Goal: Task Accomplishment & Management: Use online tool/utility

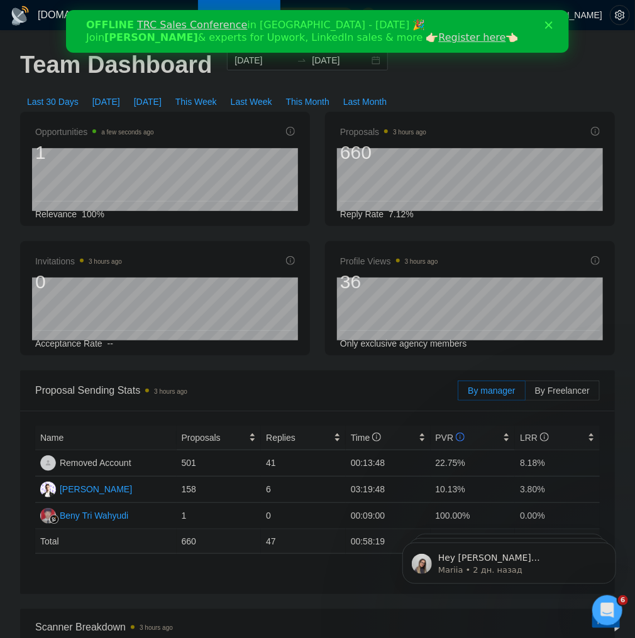
click at [550, 26] on polygon "Закрыть" at bounding box center [548, 25] width 8 height 8
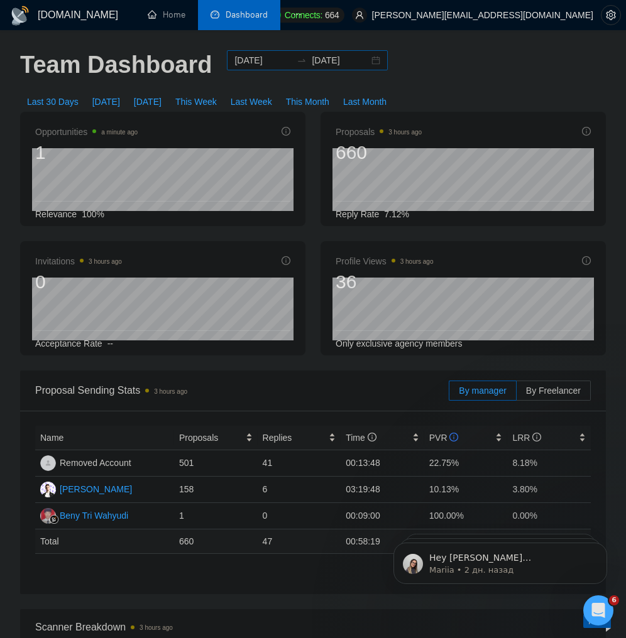
click at [369, 63] on div "[DATE] [DATE]" at bounding box center [307, 60] width 161 height 20
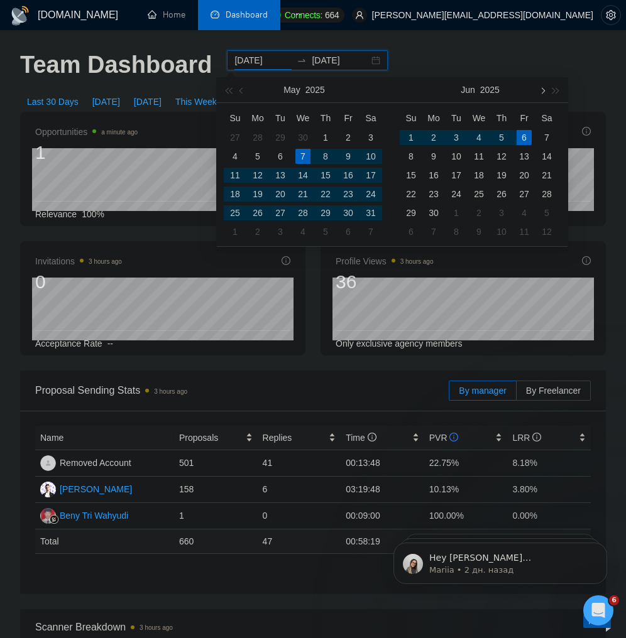
click at [538, 88] on button "button" at bounding box center [542, 89] width 14 height 25
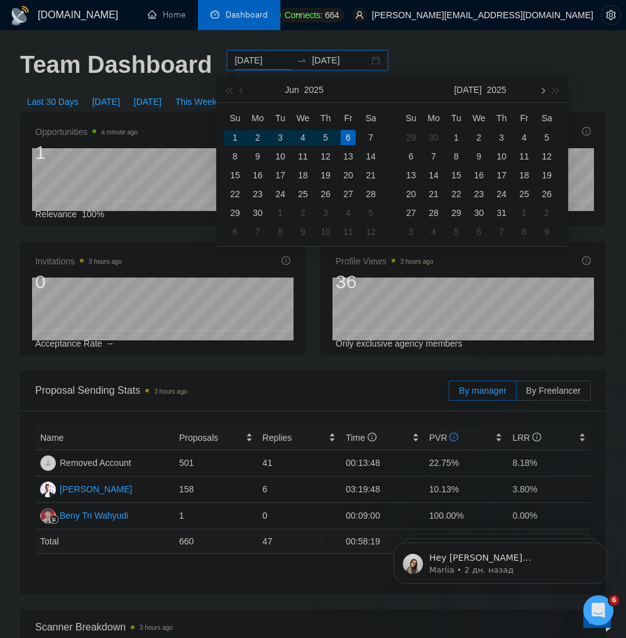
click at [538, 88] on button "button" at bounding box center [542, 89] width 14 height 25
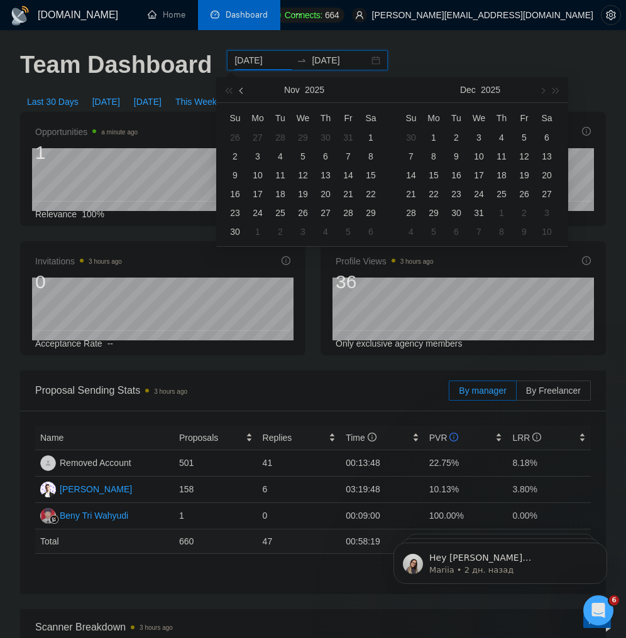
click at [246, 93] on button "button" at bounding box center [242, 89] width 14 height 25
click at [243, 94] on button "button" at bounding box center [242, 89] width 14 height 25
type input "2025-09-22"
click at [259, 194] on div "22" at bounding box center [257, 194] width 15 height 15
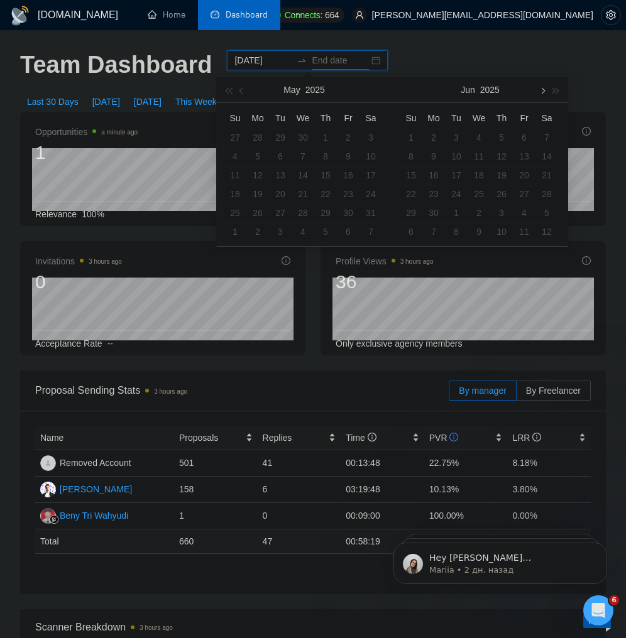
click at [540, 87] on button "button" at bounding box center [542, 89] width 14 height 25
type input "2025-10-09"
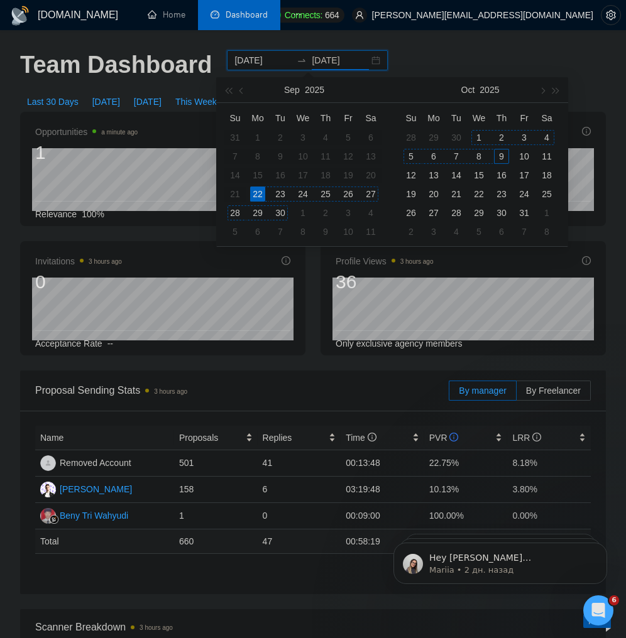
click at [501, 153] on div "9" at bounding box center [501, 156] width 15 height 15
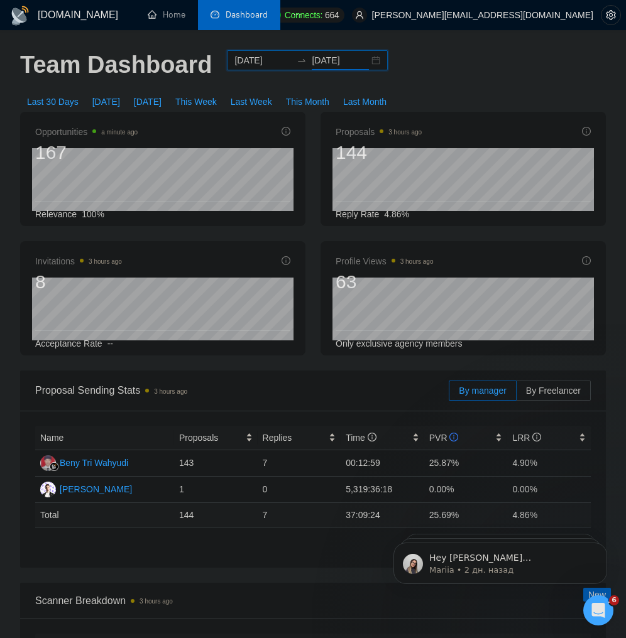
click at [435, 79] on div "Team Dashboard 2025-09-22 2025-10-09 Last 30 Days Today Yesterday This Week Las…" at bounding box center [313, 81] width 601 height 62
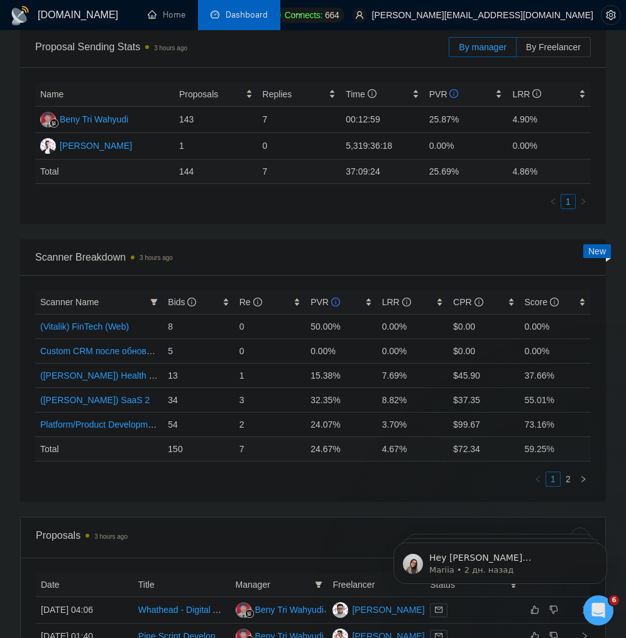
scroll to position [352, 0]
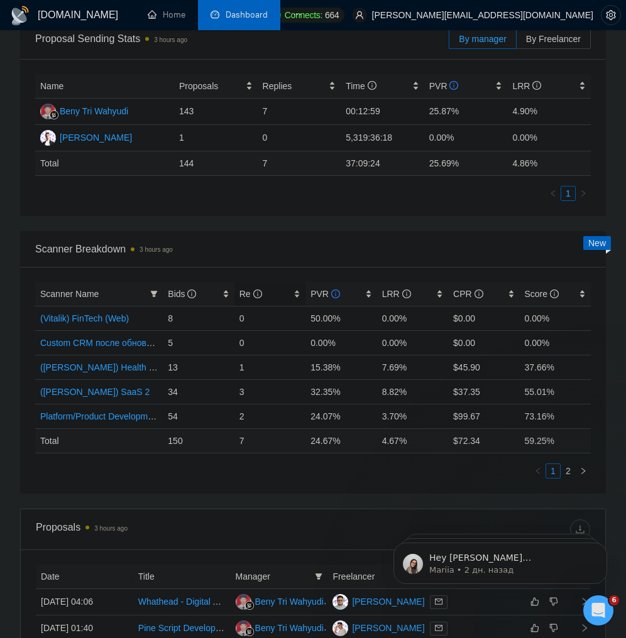
click at [298, 293] on div "Re" at bounding box center [269, 294] width 61 height 14
click at [315, 366] on td "15.38%" at bounding box center [340, 367] width 71 height 25
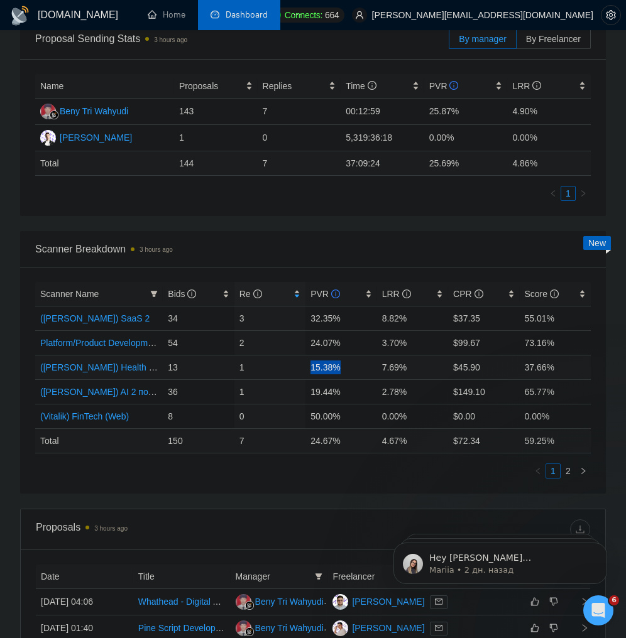
copy td "15.38%"
click at [315, 364] on td "15.38%" at bounding box center [340, 367] width 71 height 25
click at [318, 391] on td "19.44%" at bounding box center [340, 392] width 71 height 25
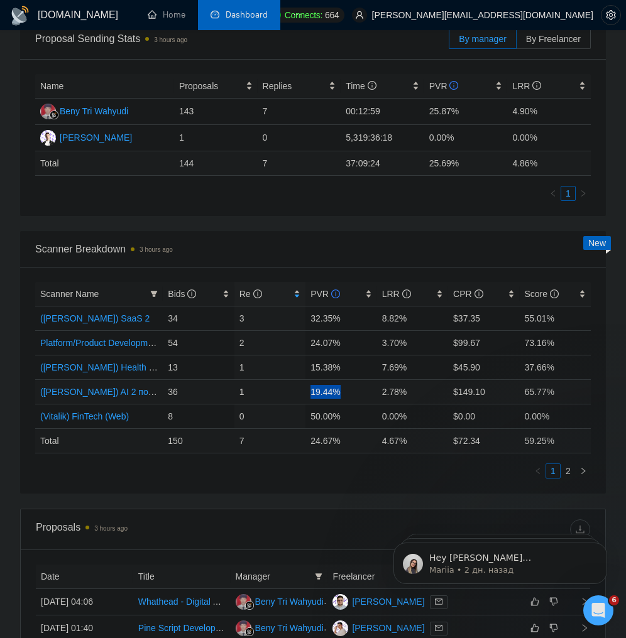
copy td "19.44%"
click at [316, 392] on td "19.44%" at bounding box center [340, 392] width 71 height 25
click at [324, 342] on td "24.07%" at bounding box center [340, 343] width 71 height 25
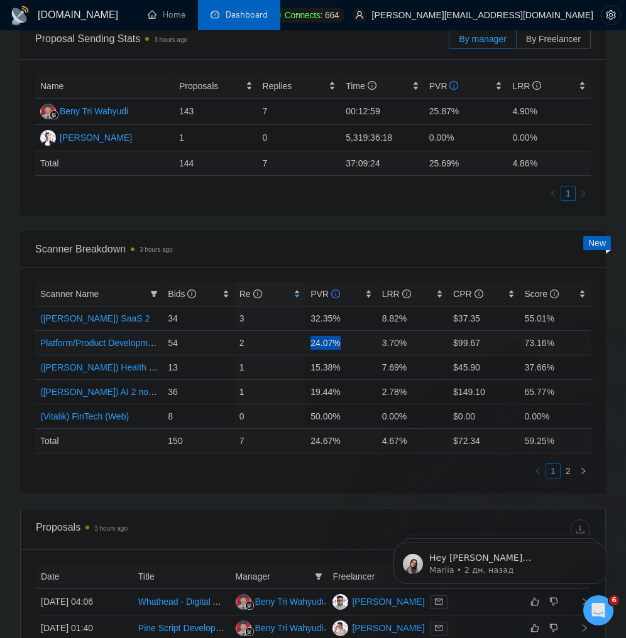
copy td "24.07%"
click at [316, 339] on td "24.07%" at bounding box center [340, 343] width 71 height 25
click at [563, 470] on link "2" at bounding box center [568, 471] width 14 height 14
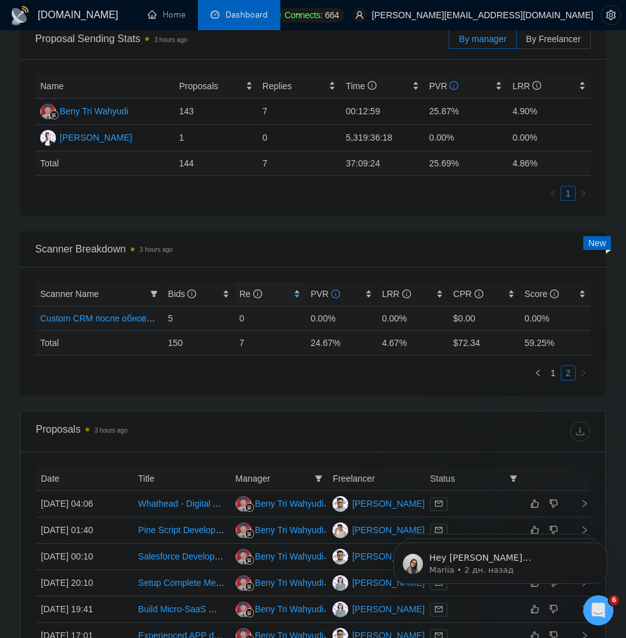
click at [319, 317] on td "0.00%" at bounding box center [340, 318] width 71 height 25
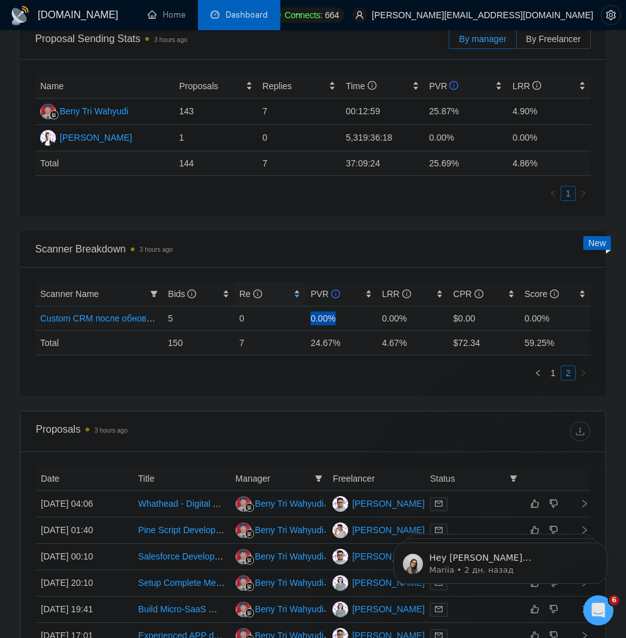
click at [314, 312] on td "0.00%" at bounding box center [340, 318] width 71 height 25
click at [550, 374] on link "1" at bounding box center [553, 373] width 14 height 14
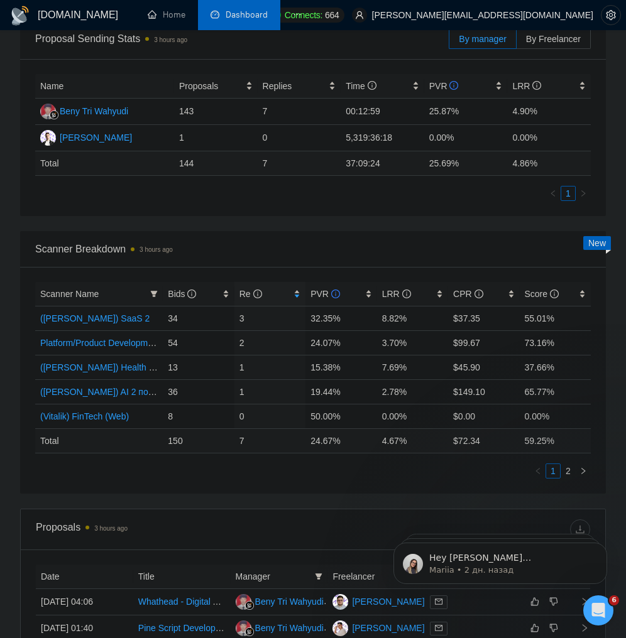
click at [163, 473] on ul "1 2" at bounding box center [312, 471] width 555 height 15
click at [564, 473] on link "2" at bounding box center [568, 471] width 14 height 14
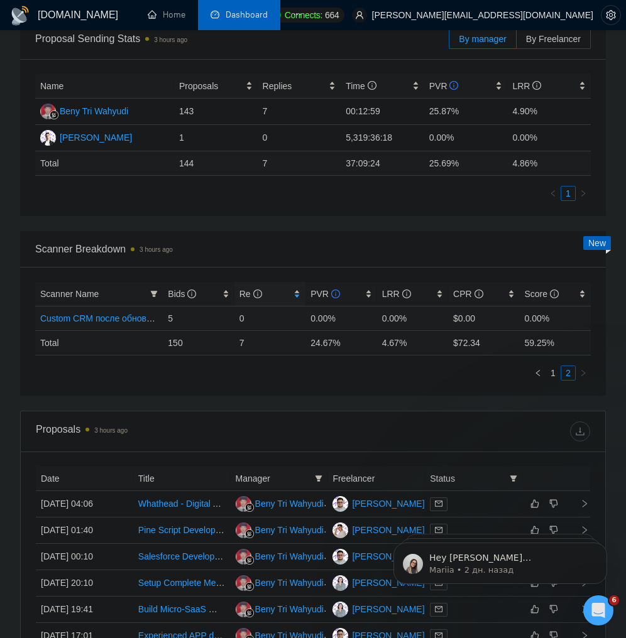
click at [113, 318] on link "Custom CRM после обновы профилей" at bounding box center [118, 319] width 156 height 10
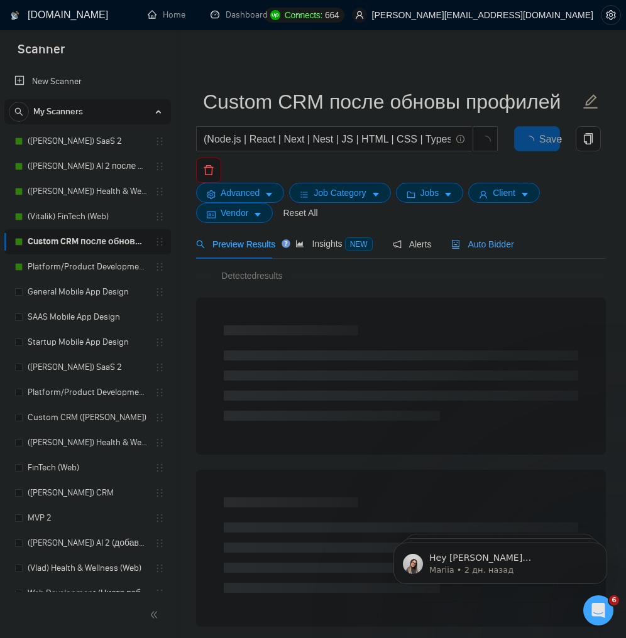
click at [467, 240] on span "Auto Bidder" at bounding box center [482, 244] width 62 height 10
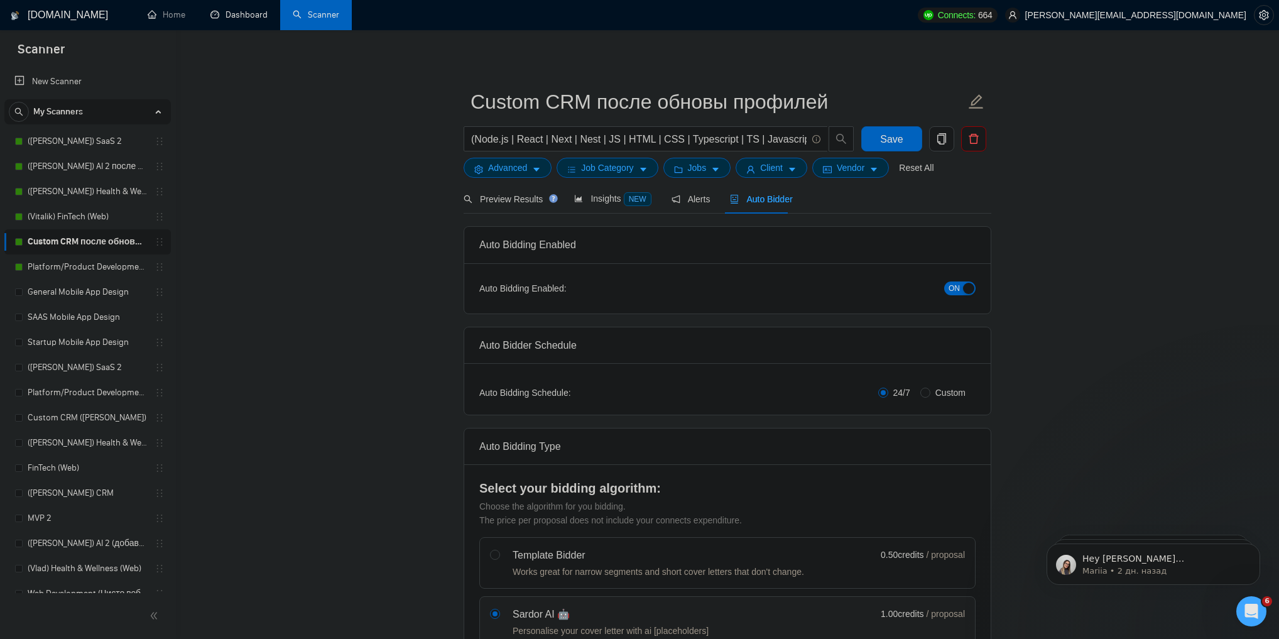
drag, startPoint x: 217, startPoint y: 14, endPoint x: 292, endPoint y: 43, distance: 81.0
click at [217, 14] on link "Dashboard" at bounding box center [238, 14] width 57 height 11
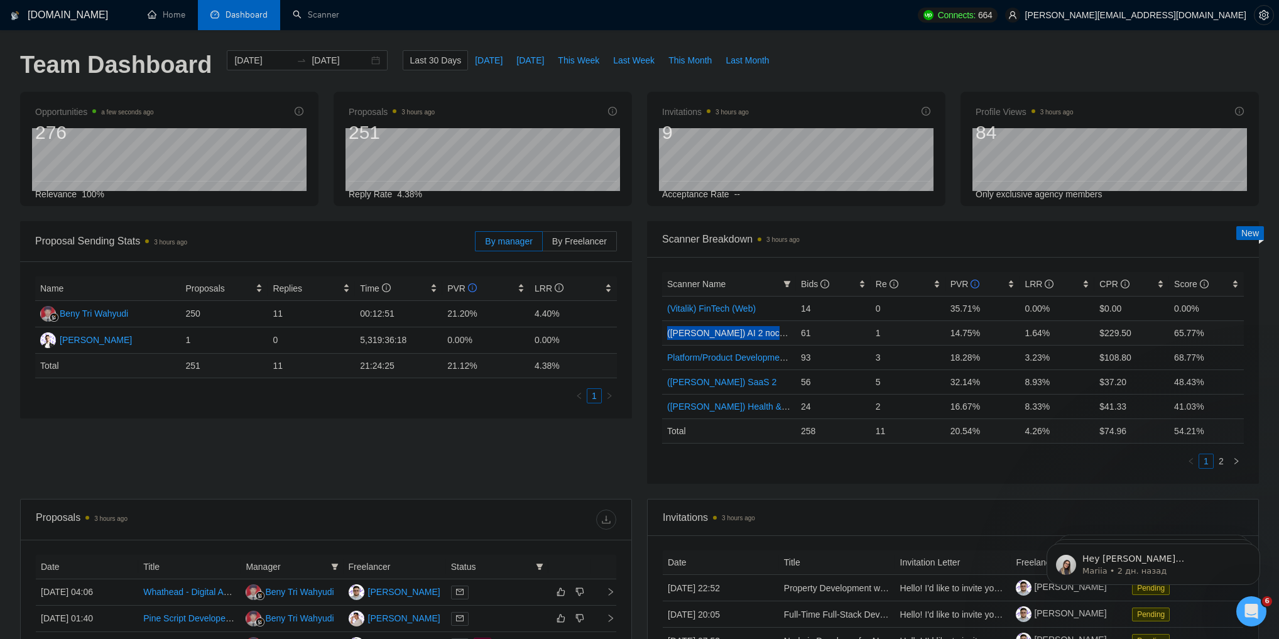
drag, startPoint x: 666, startPoint y: 330, endPoint x: 787, endPoint y: 337, distance: 120.8
click at [787, 337] on td "([PERSON_NAME]) AI 2 после обновы профиля" at bounding box center [729, 332] width 134 height 25
click at [591, 436] on div "Proposal Sending Stats 3 hours ago By manager By Freelancer Name Proposals Repl…" at bounding box center [640, 360] width 1254 height 278
click at [941, 287] on div "Re" at bounding box center [908, 284] width 65 height 14
click at [940, 285] on div "Re" at bounding box center [908, 284] width 65 height 14
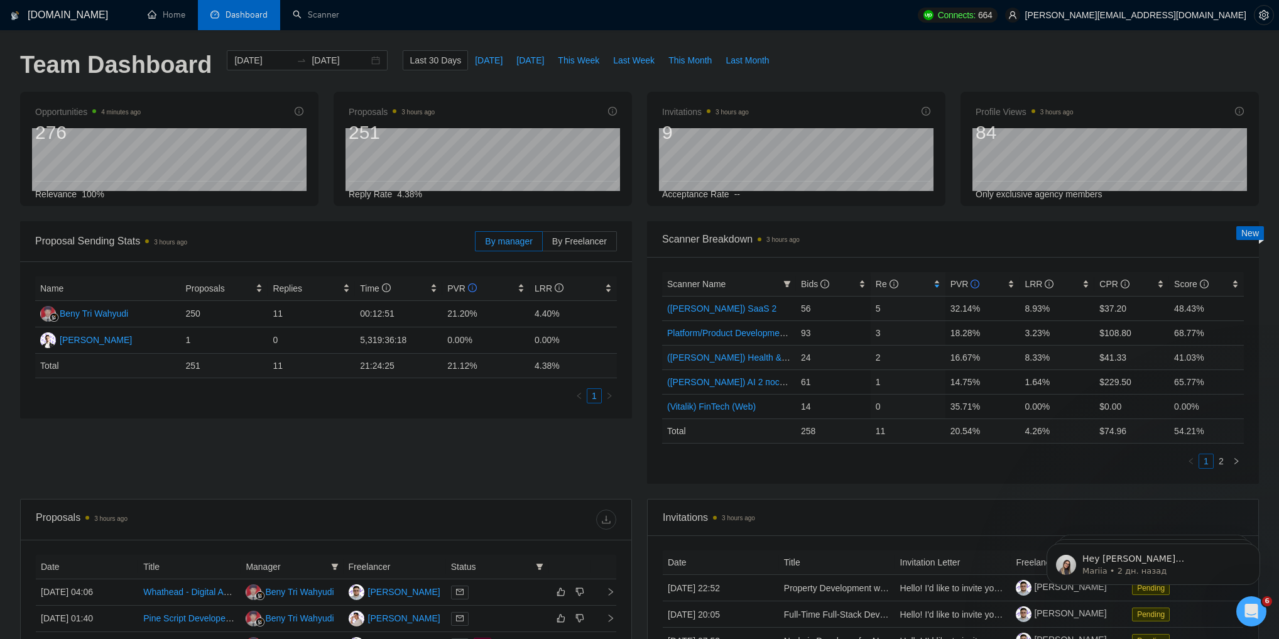
click at [664, 356] on td "([PERSON_NAME]) Health & Wellness (Web) после обновы профиля" at bounding box center [729, 357] width 134 height 25
click at [337, 20] on link "Scanner" at bounding box center [316, 14] width 46 height 11
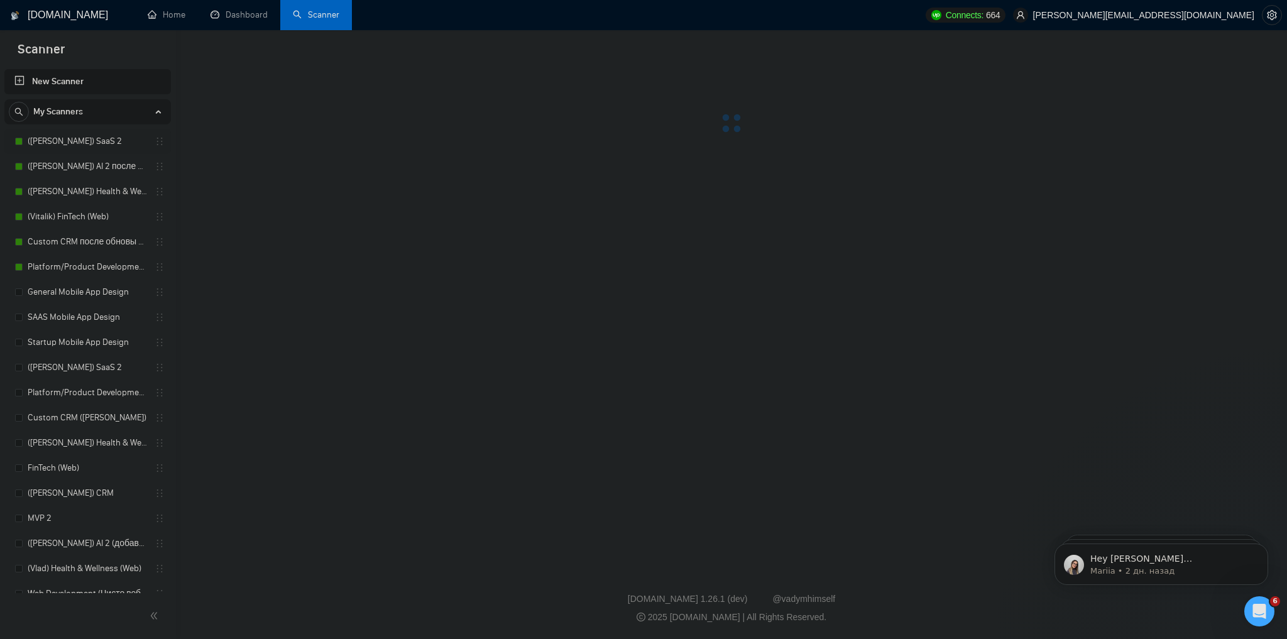
click at [90, 134] on link "([PERSON_NAME]) SaaS 2" at bounding box center [87, 141] width 119 height 25
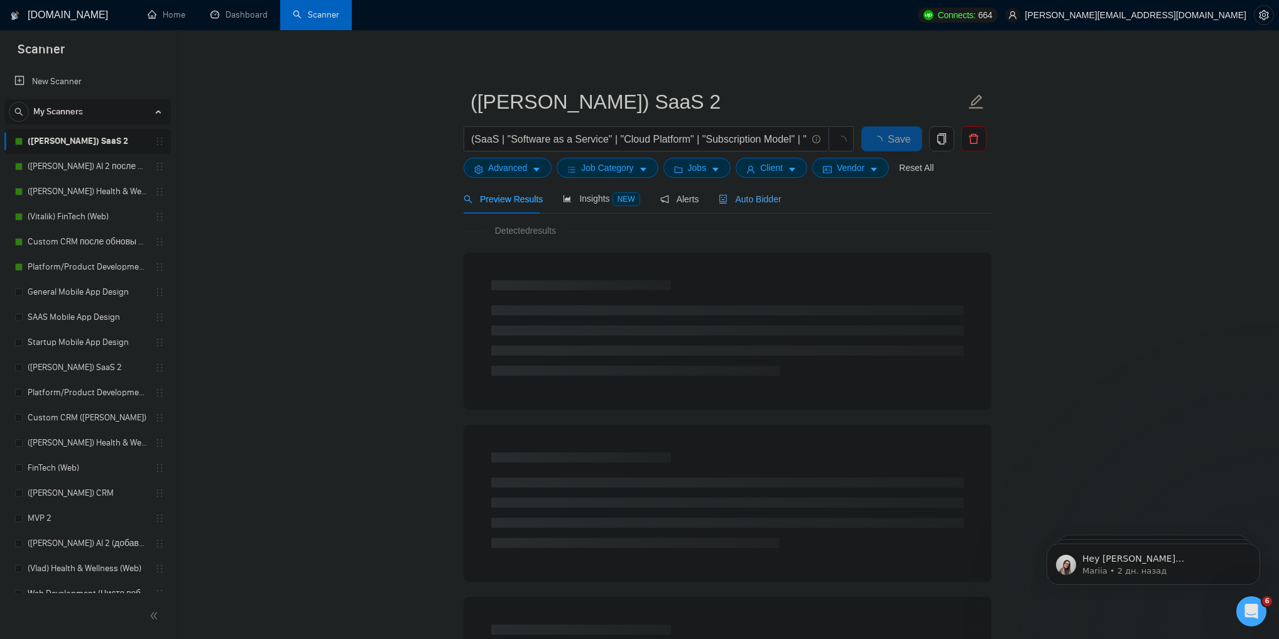
click at [740, 202] on span "Auto Bidder" at bounding box center [750, 199] width 62 height 10
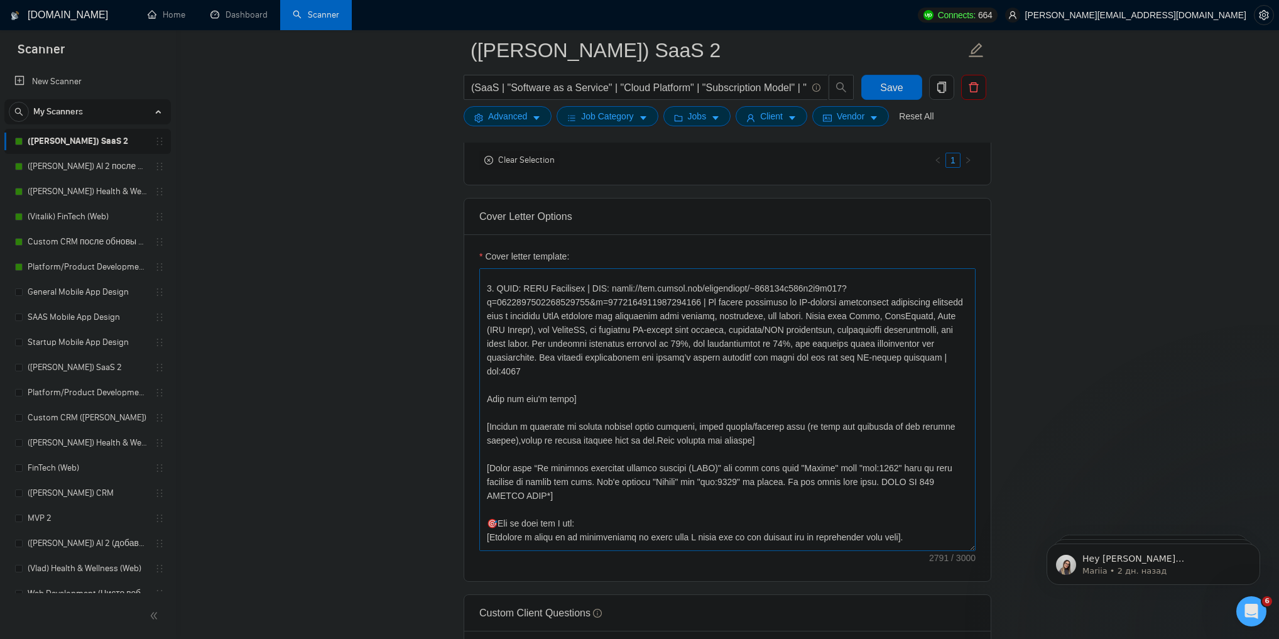
scroll to position [201, 0]
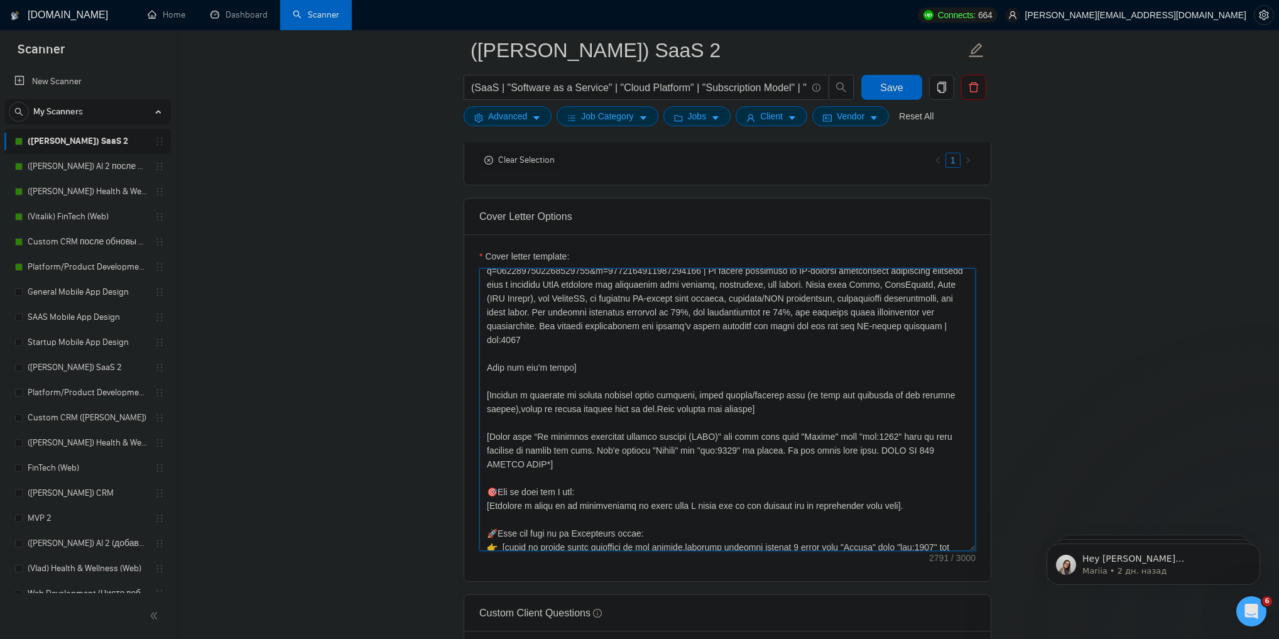
click at [549, 449] on textarea "Cover letter template:" at bounding box center [727, 409] width 496 height 283
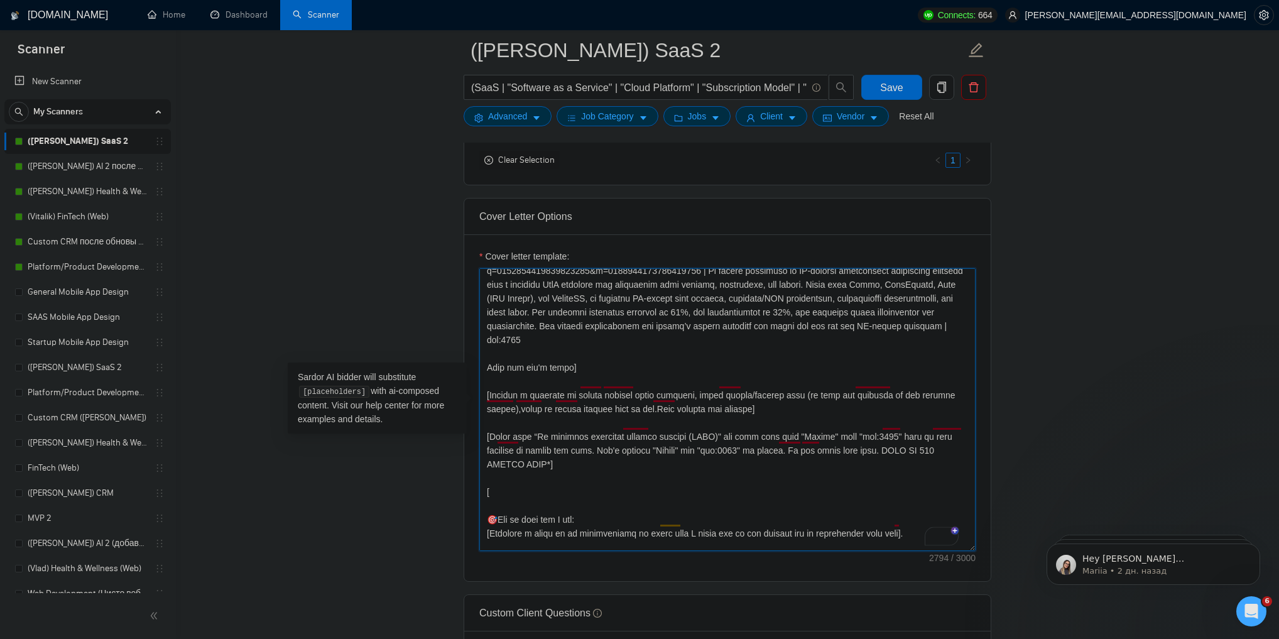
paste textarea "Don't use — (dash) in ANY sentences."
click at [484, 477] on div "Cover Letter Options Cover letter template:" at bounding box center [728, 390] width 528 height 384
type textarea "[Folder= 1. CLNT: AI-Powered GTM Platform | URL: https://www.upwork.com/freelan…"
click at [1034, 406] on main "(Tanya) SaaS 2 (SaaS | "Software as a Service" | "Cloud Platform" | "Subscripti…" at bounding box center [727, 498] width 1063 height 3610
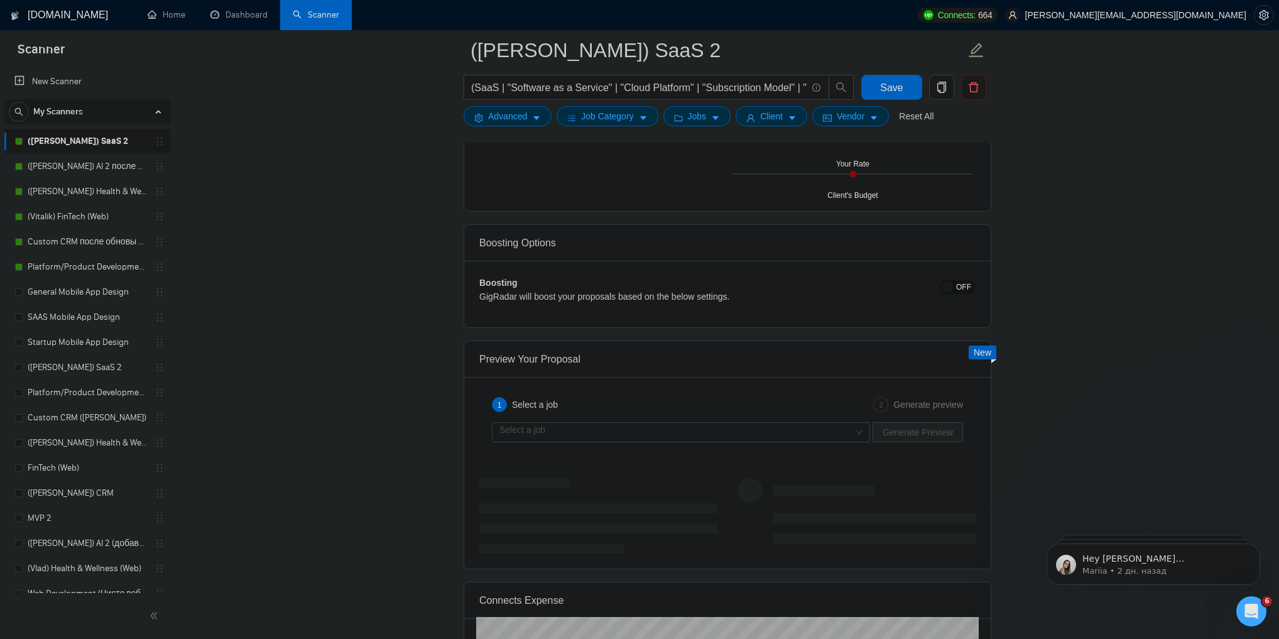
scroll to position [2212, 0]
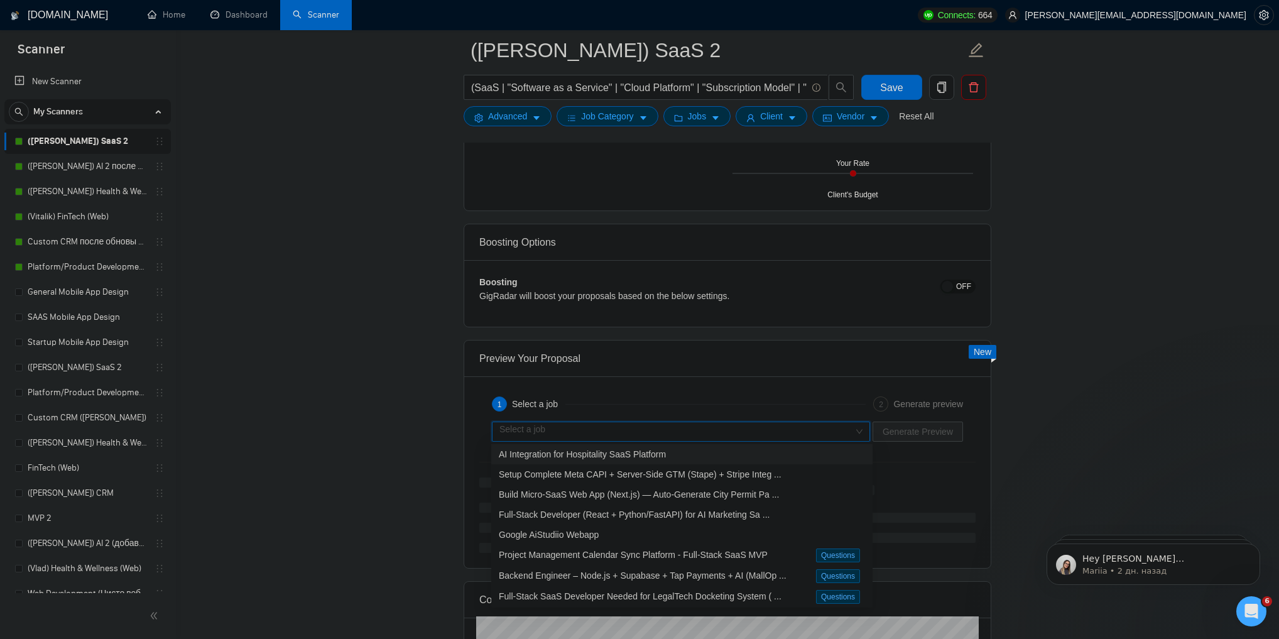
click at [845, 429] on input "search" at bounding box center [677, 431] width 354 height 19
click at [773, 456] on div "AI Integration for Hospitality SaaS Platform" at bounding box center [682, 454] width 366 height 14
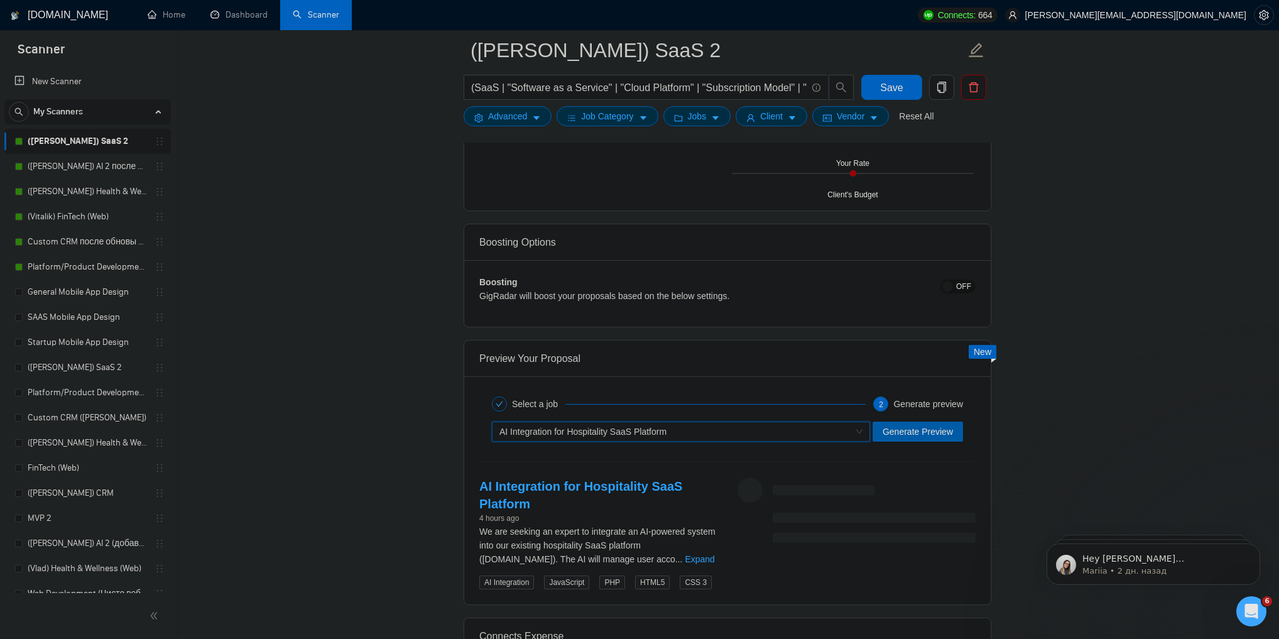
click at [915, 431] on span "Generate Preview" at bounding box center [918, 432] width 70 height 14
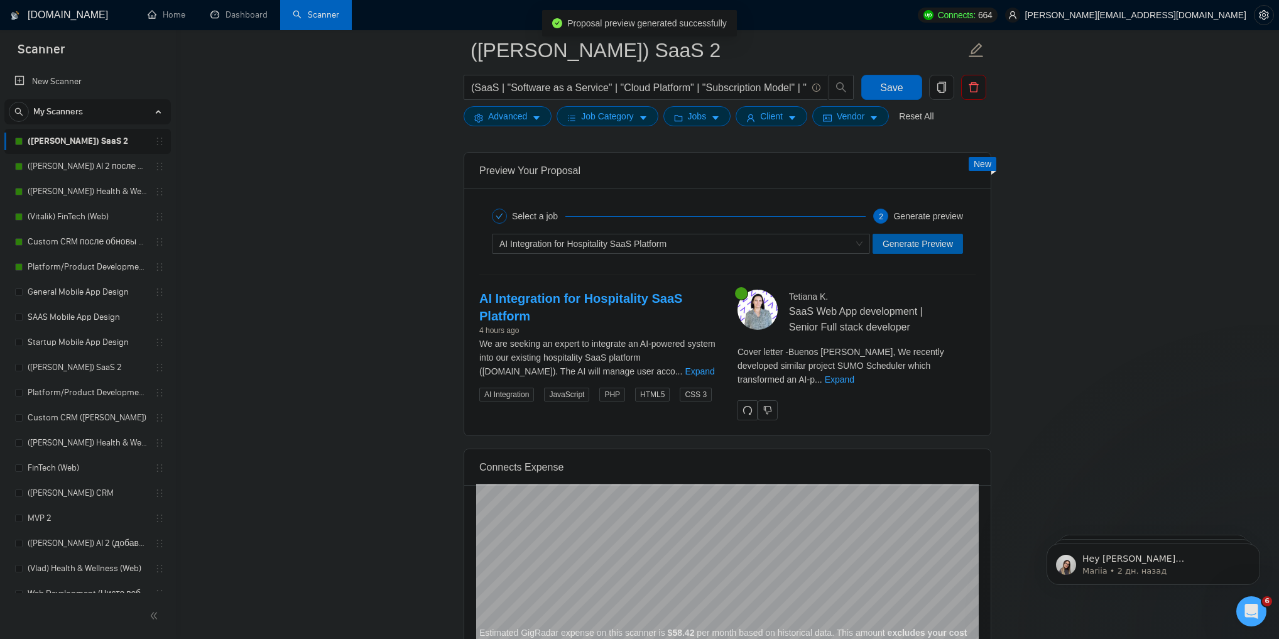
scroll to position [2413, 0]
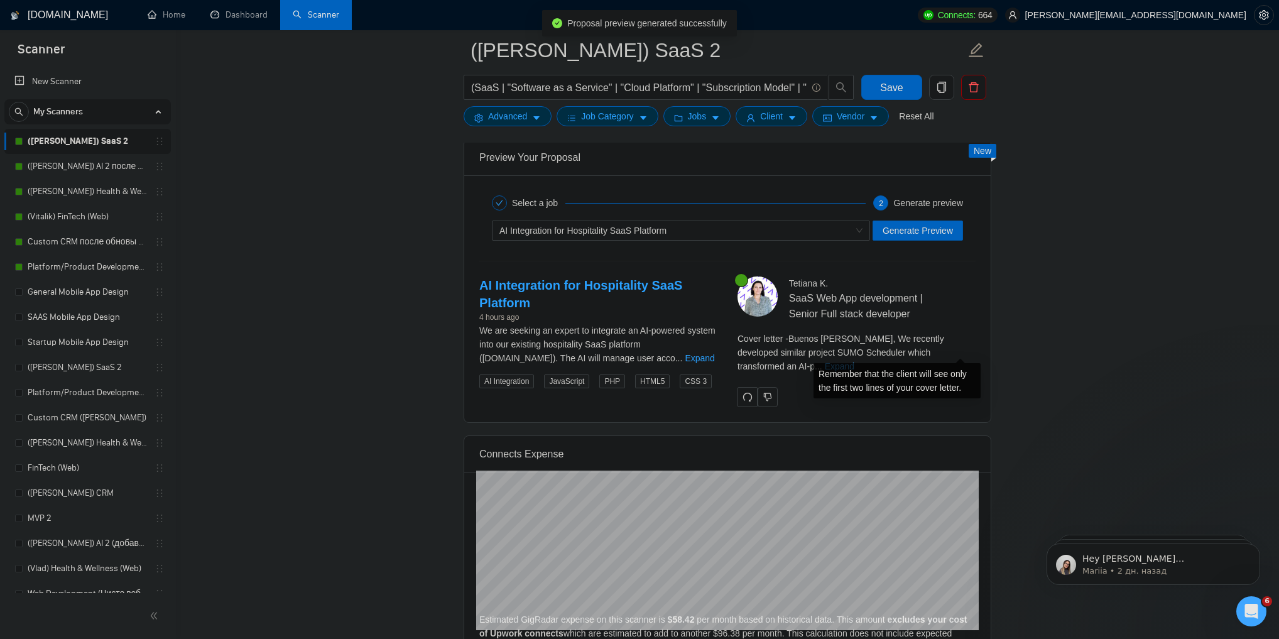
click at [855, 361] on link "Expand" at bounding box center [840, 366] width 30 height 10
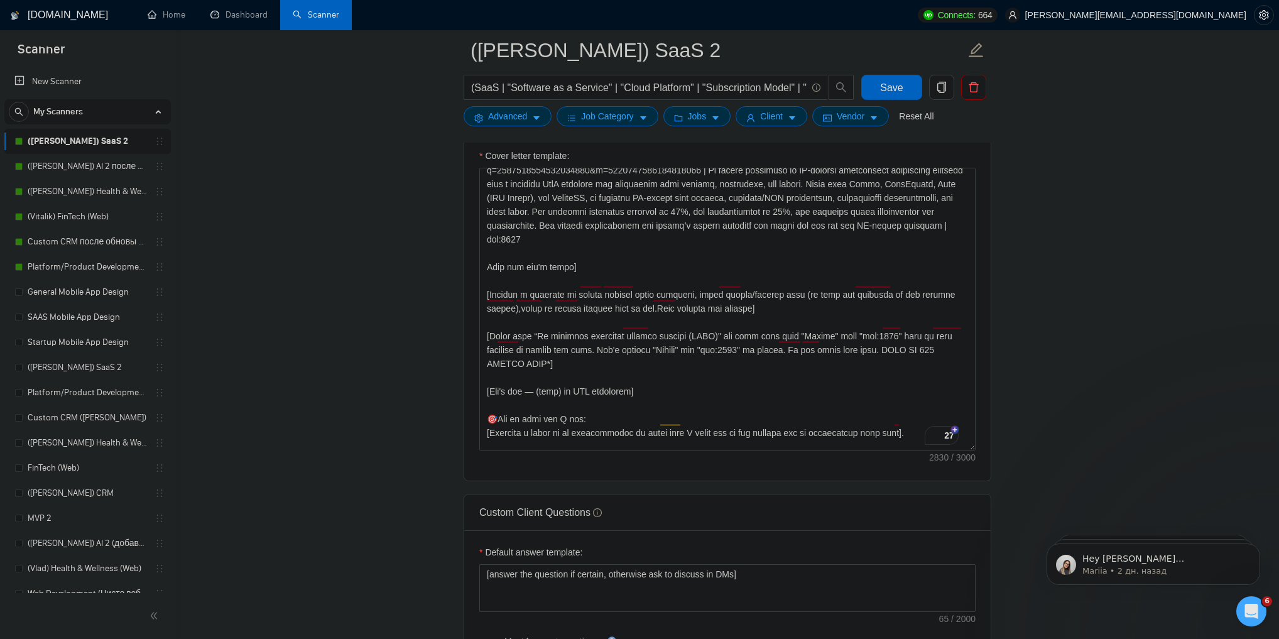
scroll to position [1458, 0]
drag, startPoint x: 645, startPoint y: 378, endPoint x: 481, endPoint y: 378, distance: 164.6
click at [481, 378] on div "Cover Letter Options Cover letter template:" at bounding box center [728, 289] width 528 height 384
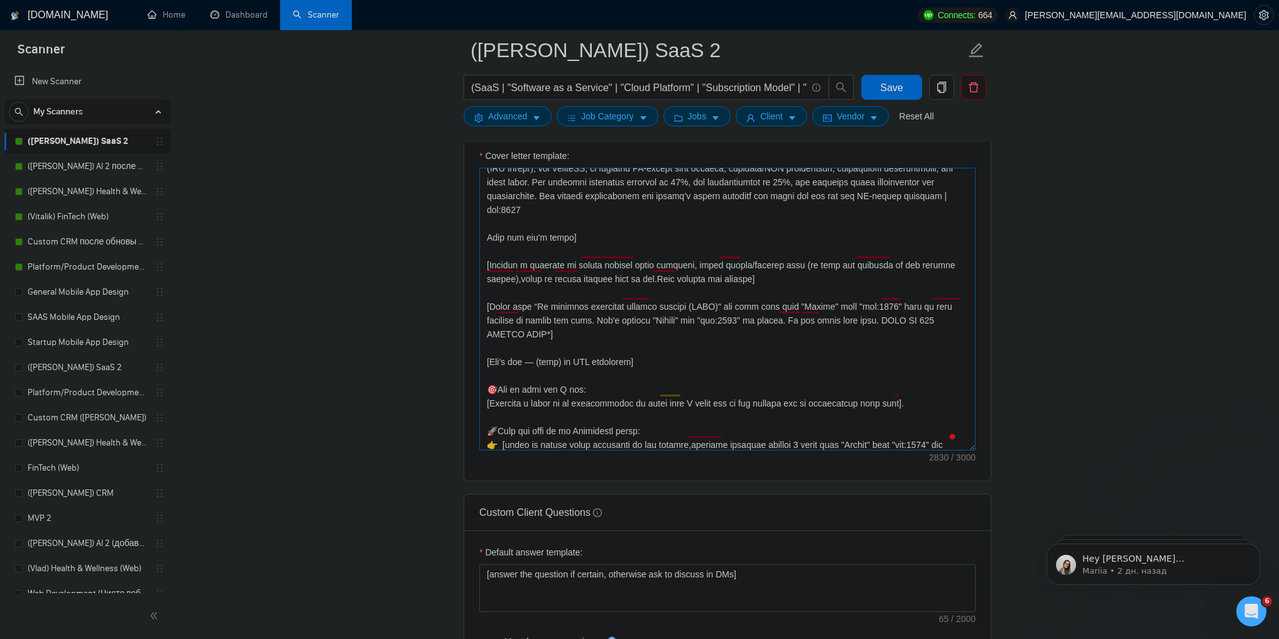
scroll to position [151, 0]
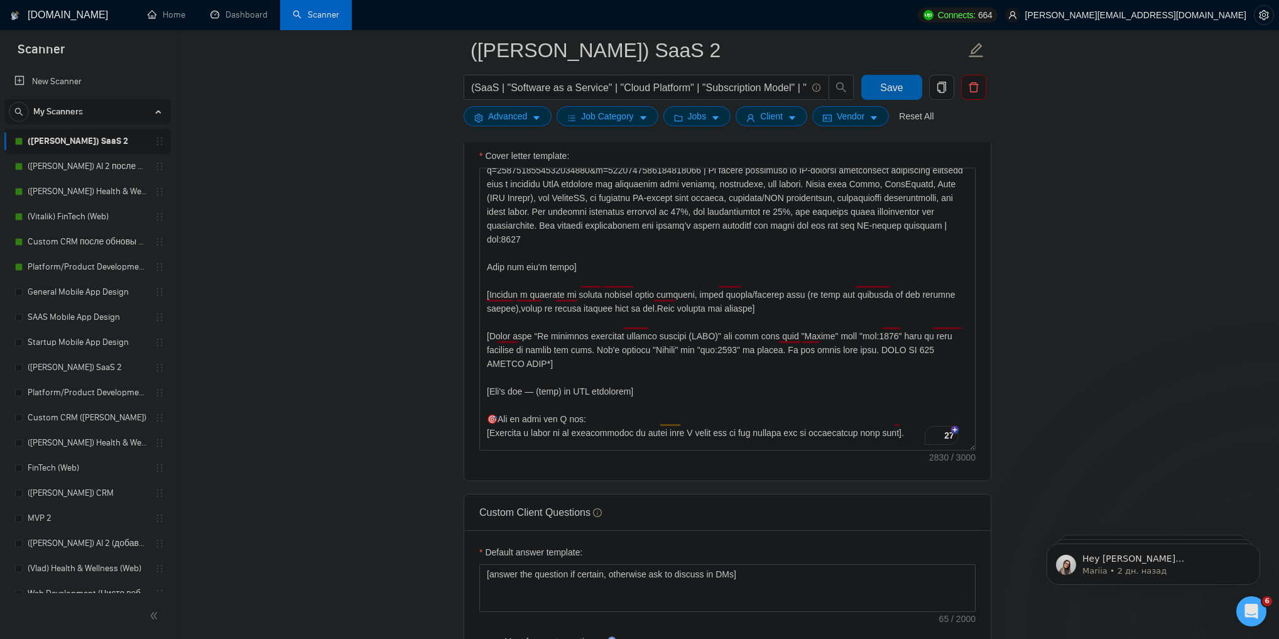
click at [890, 90] on span "Save" at bounding box center [891, 88] width 23 height 16
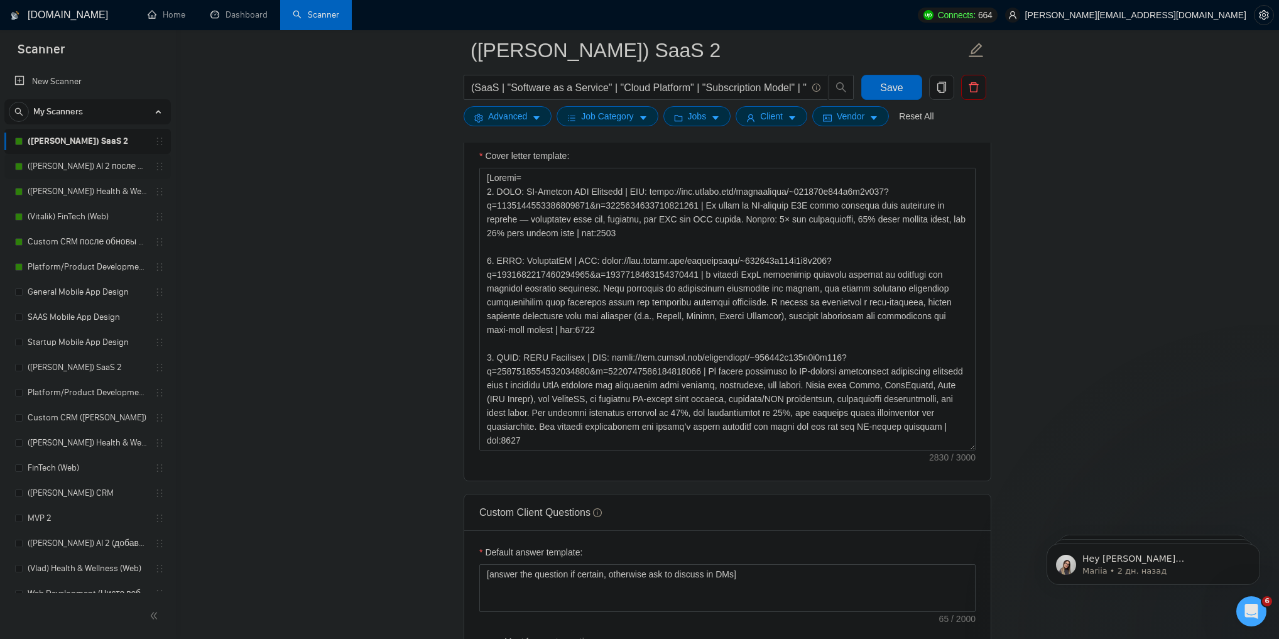
click at [82, 167] on link "([PERSON_NAME]) AI 2 после обновы профиля" at bounding box center [87, 166] width 119 height 25
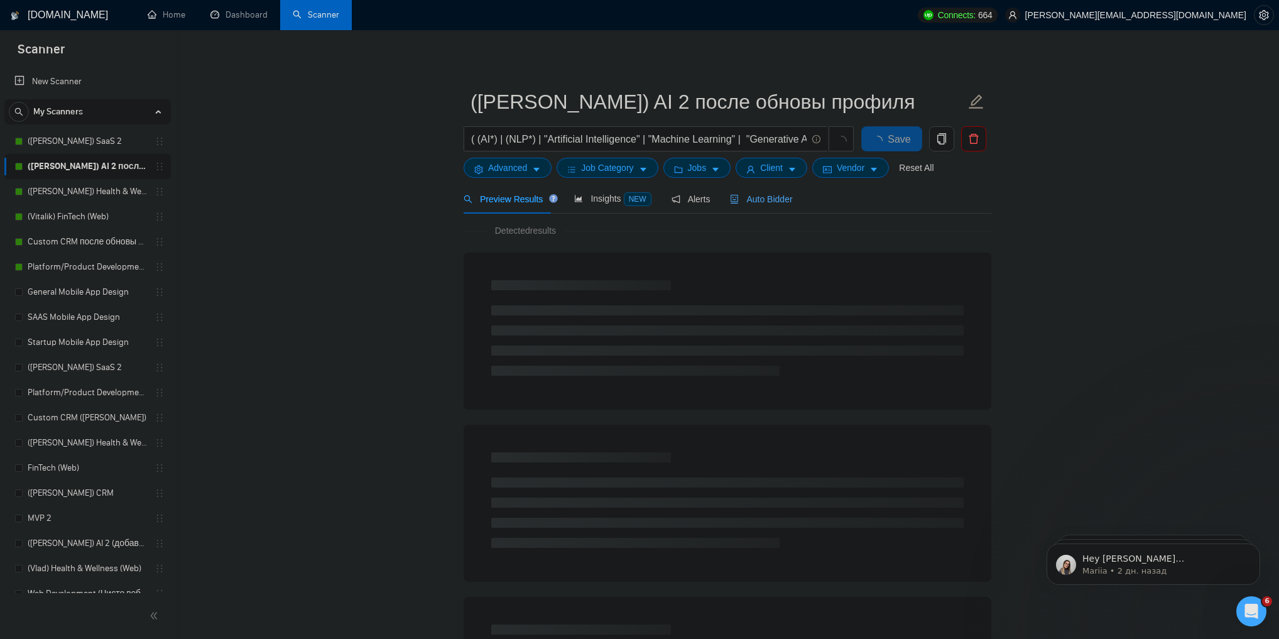
click at [763, 201] on span "Auto Bidder" at bounding box center [761, 199] width 62 height 10
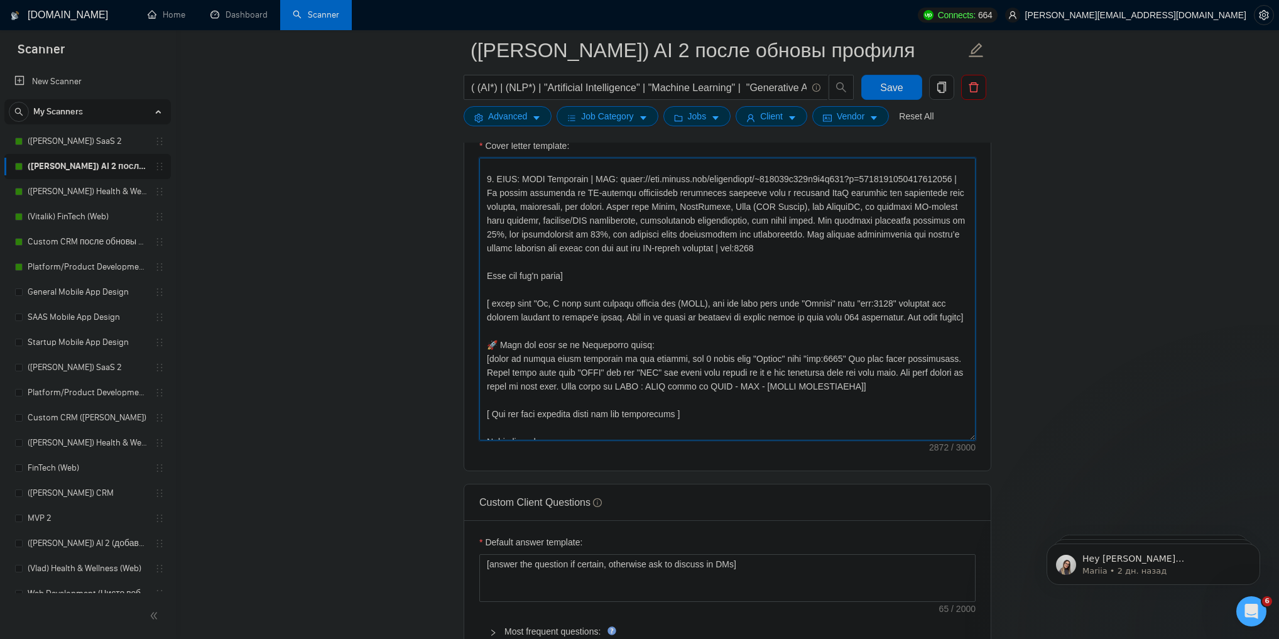
click at [570, 334] on textarea "Cover letter template:" at bounding box center [727, 299] width 496 height 283
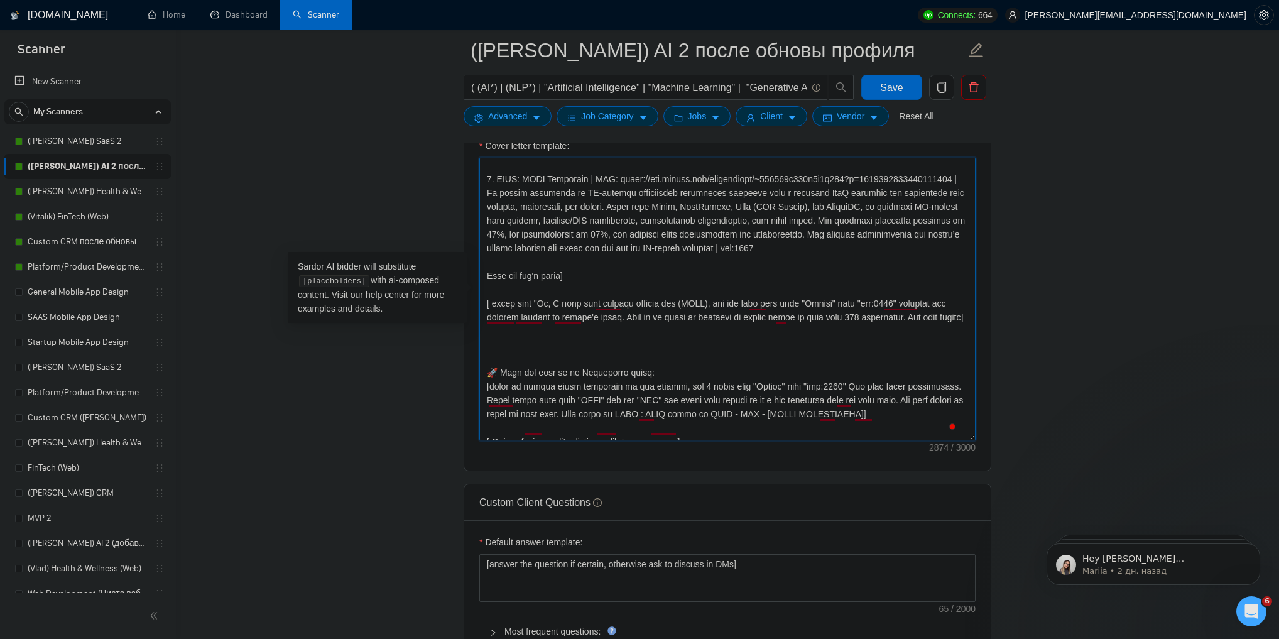
paste textarea "[Don't use — (dash) in ANY sentences]"
type textarea "[Folder= 1. CLNT: AI-Powered GTM Platform | URL: https://www.upwork.com/freelan…"
click at [894, 85] on span "Save" at bounding box center [891, 88] width 23 height 16
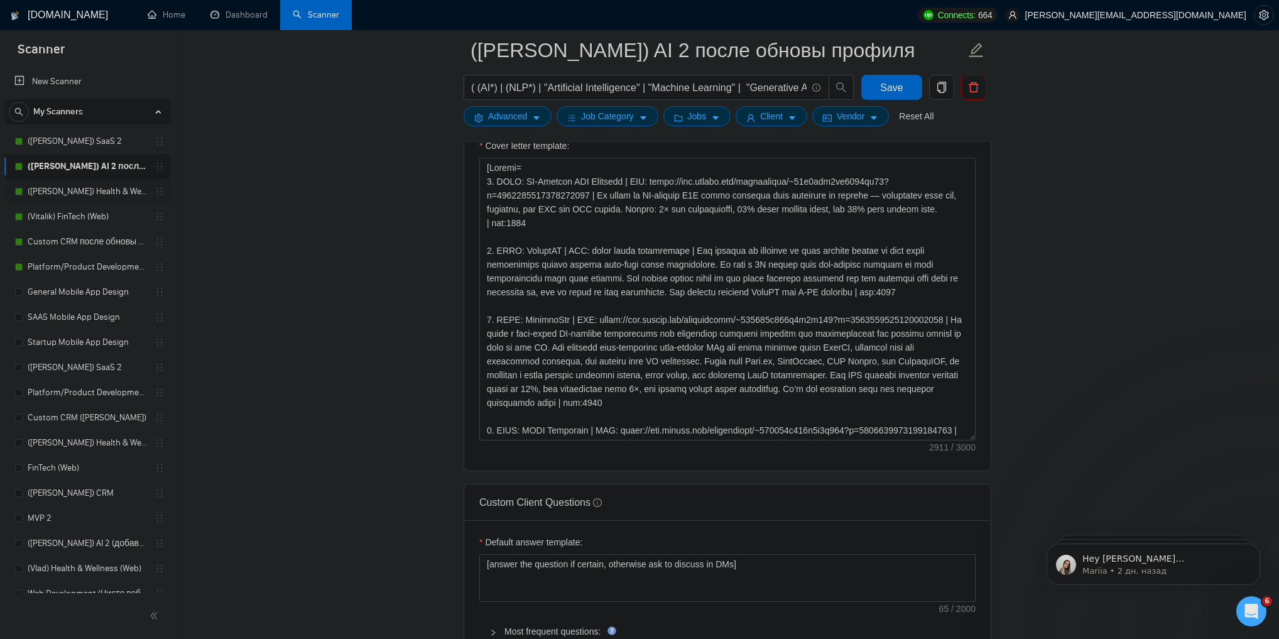
click at [93, 189] on link "([PERSON_NAME]) Health & Wellness (Web) после обновы профиля" at bounding box center [87, 191] width 119 height 25
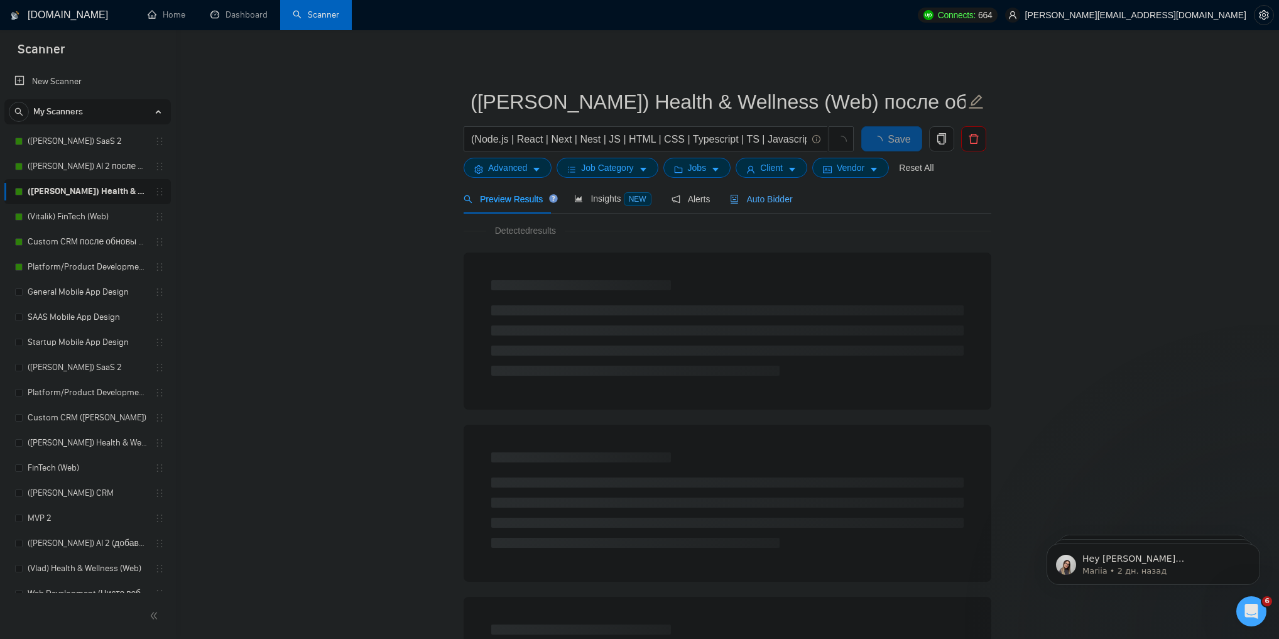
click at [760, 204] on span "Auto Bidder" at bounding box center [761, 199] width 62 height 10
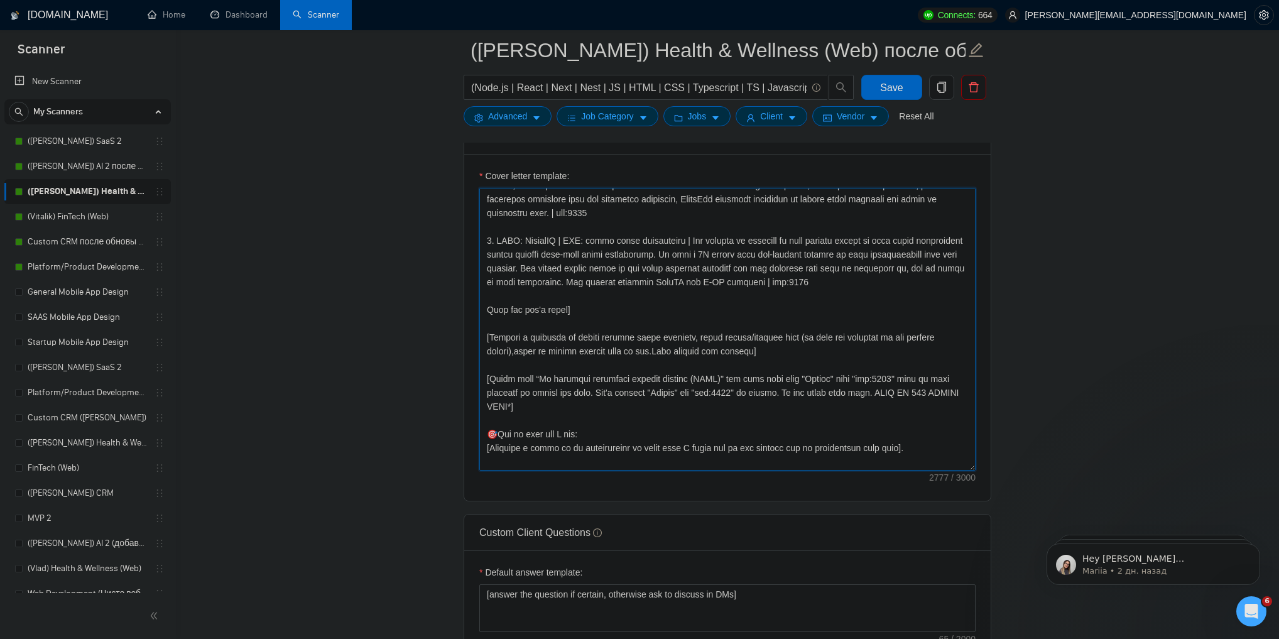
click at [548, 385] on textarea "Cover letter template:" at bounding box center [727, 329] width 496 height 283
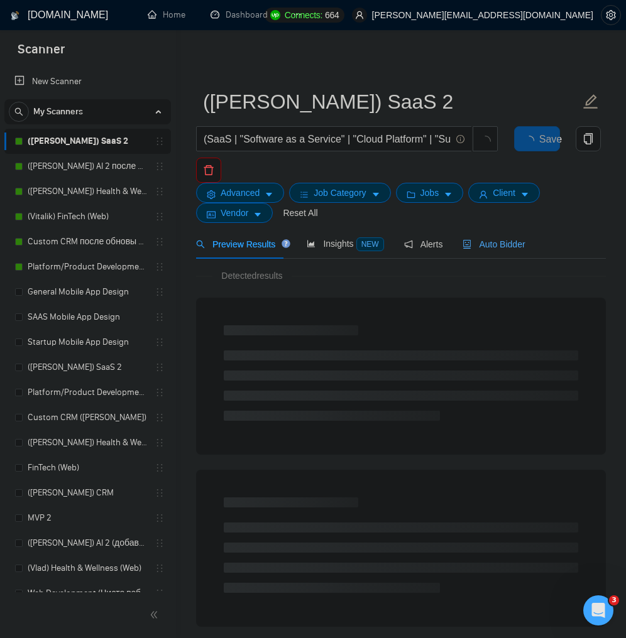
click at [475, 248] on span "Auto Bidder" at bounding box center [493, 244] width 62 height 10
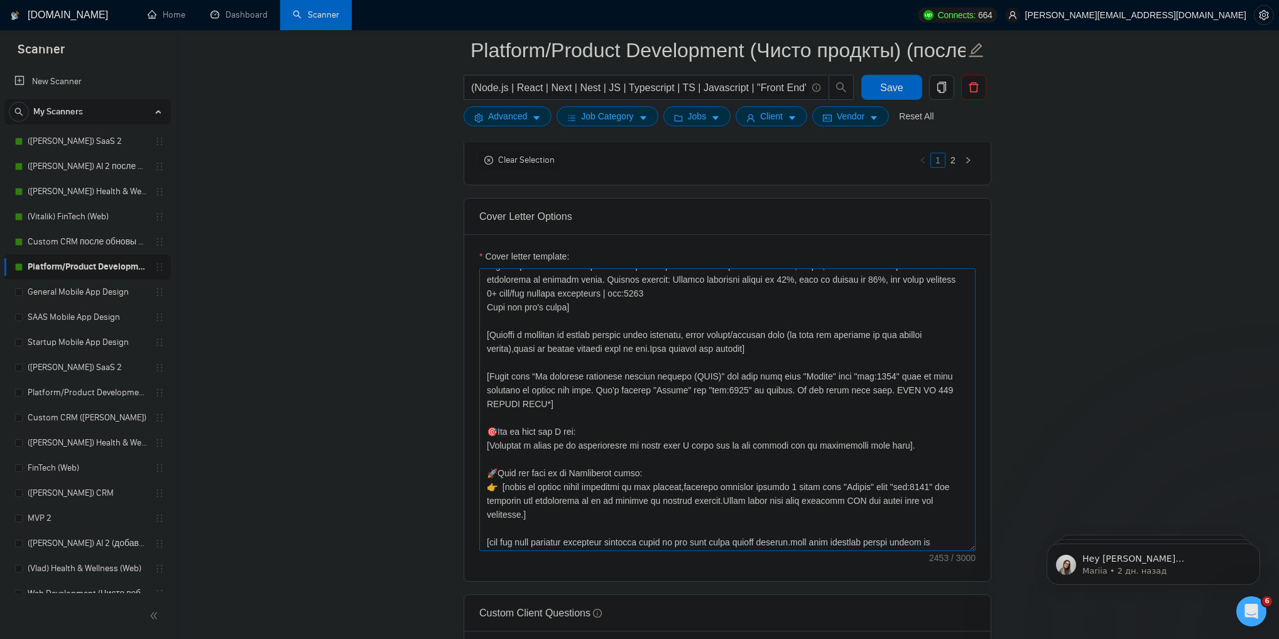
scroll to position [201, 0]
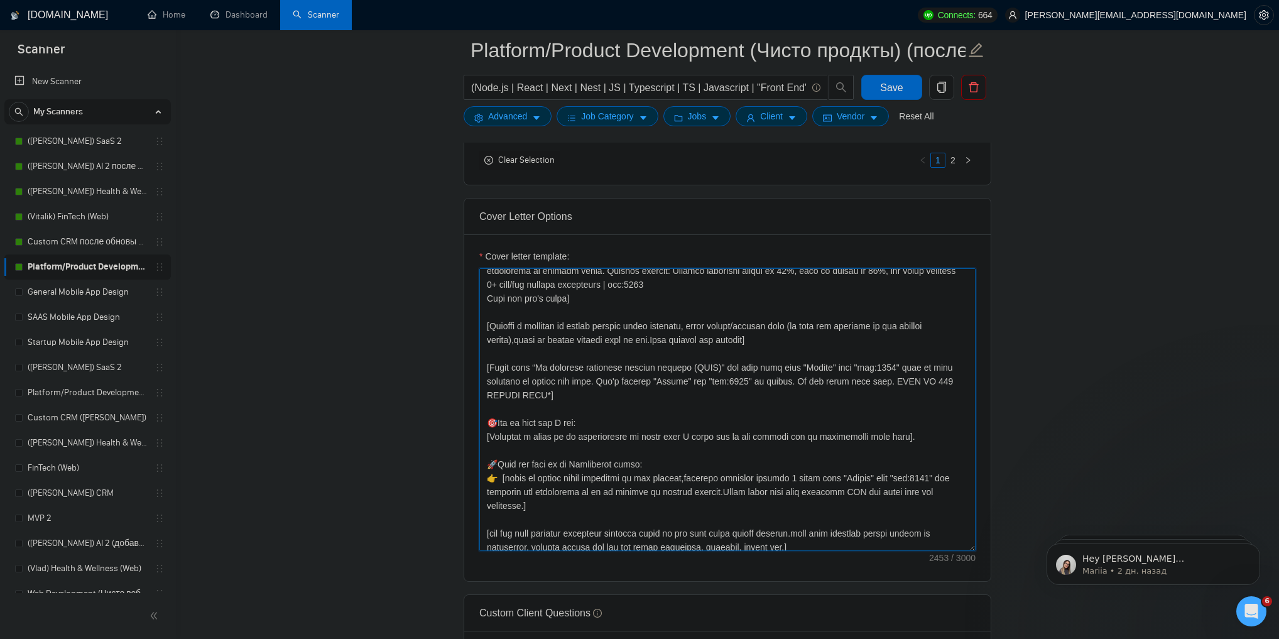
click at [557, 391] on textarea "Cover letter template:" at bounding box center [727, 409] width 496 height 283
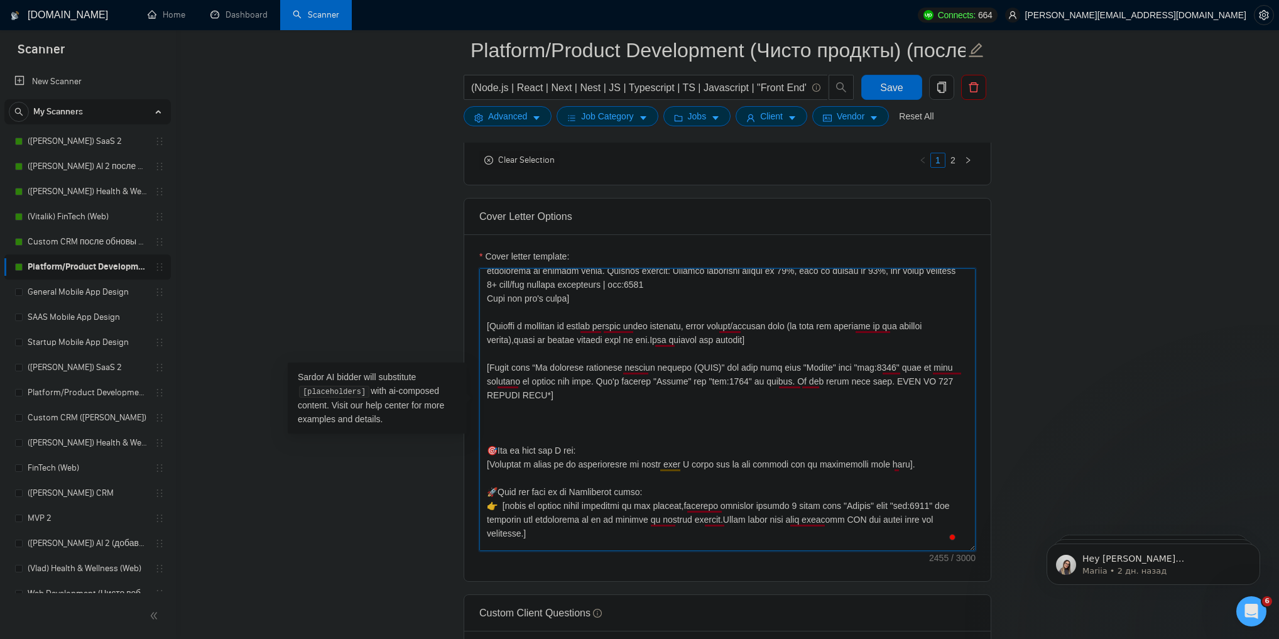
paste textarea "[Don't use — (dash) in ANY sentences]"
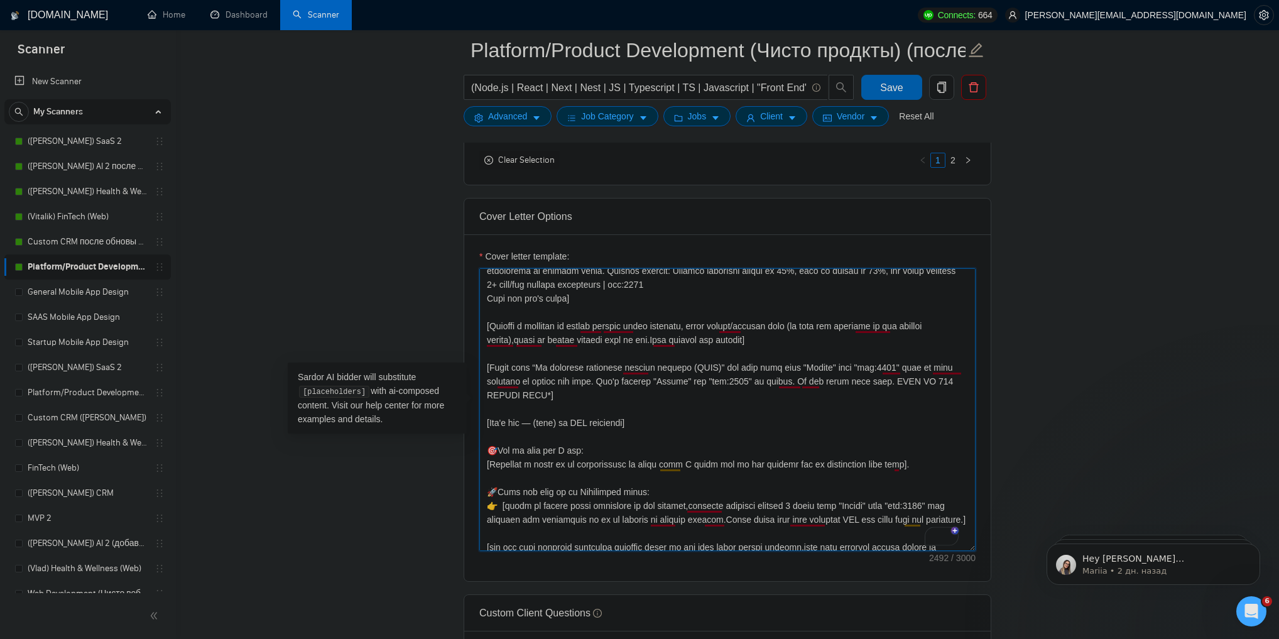
type textarea "[Loremi= 0. DOLO: SitametcON | ADI: elits://doe.tempor.inc/utlaboreetd/~16m1ali…"
click at [900, 90] on span "Save" at bounding box center [891, 88] width 23 height 16
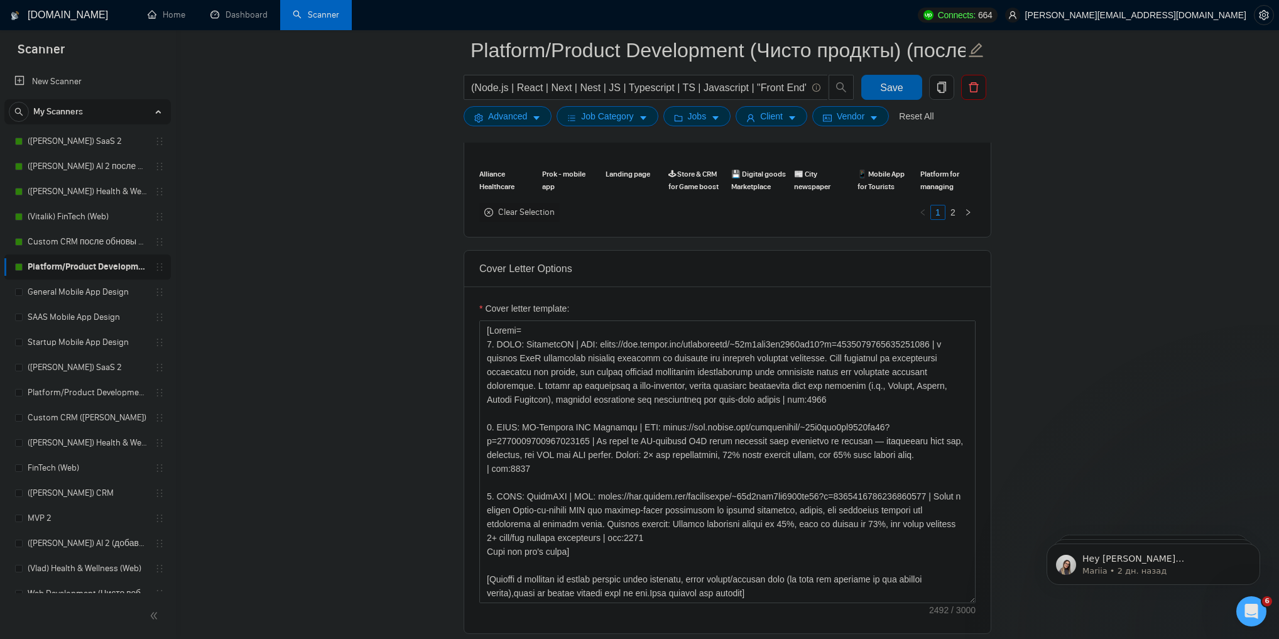
scroll to position [1056, 0]
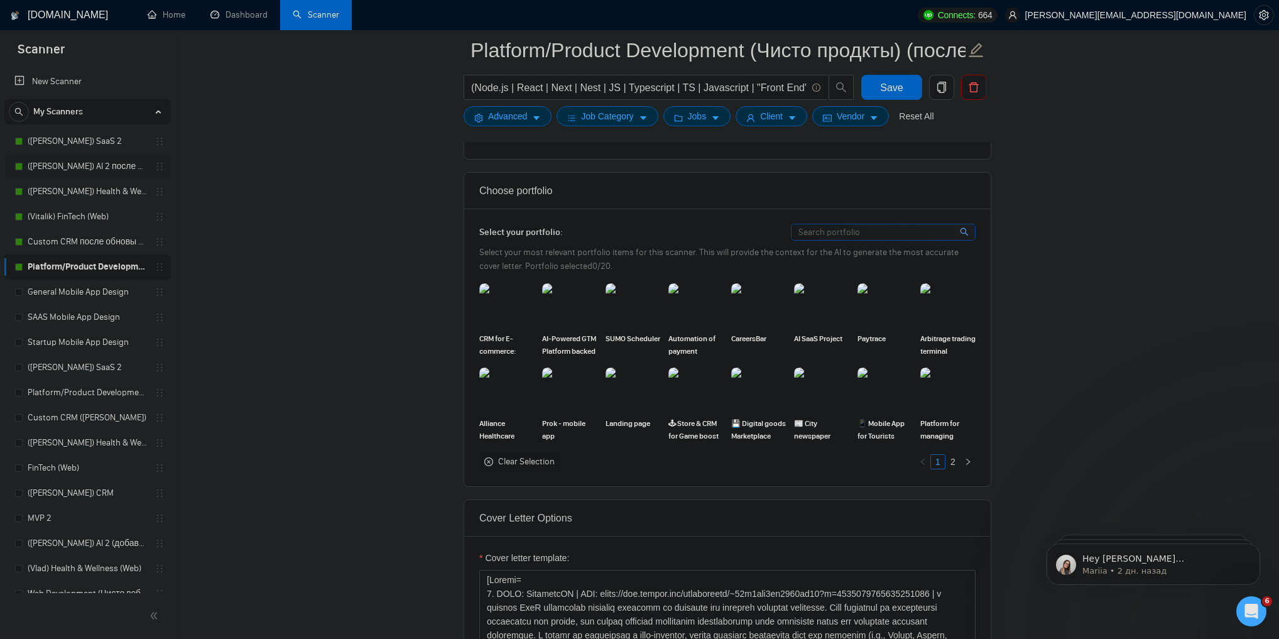
click at [82, 165] on link "([PERSON_NAME]) AI 2 после обновы профиля" at bounding box center [87, 166] width 119 height 25
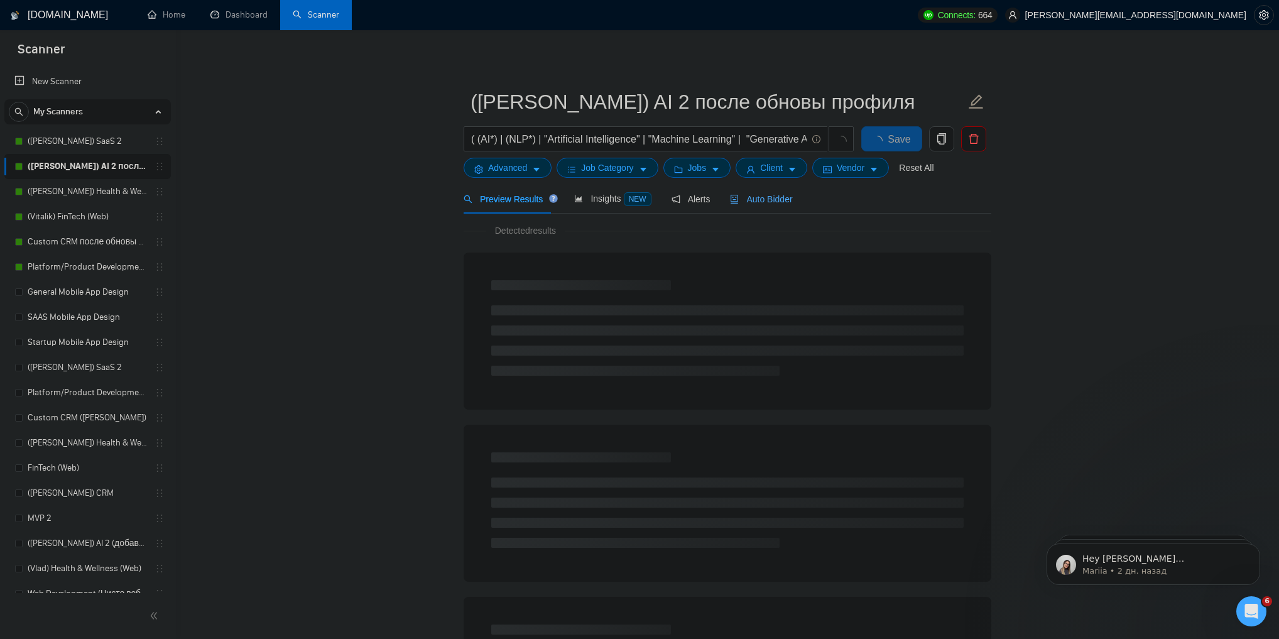
click at [769, 204] on span "Auto Bidder" at bounding box center [761, 199] width 62 height 10
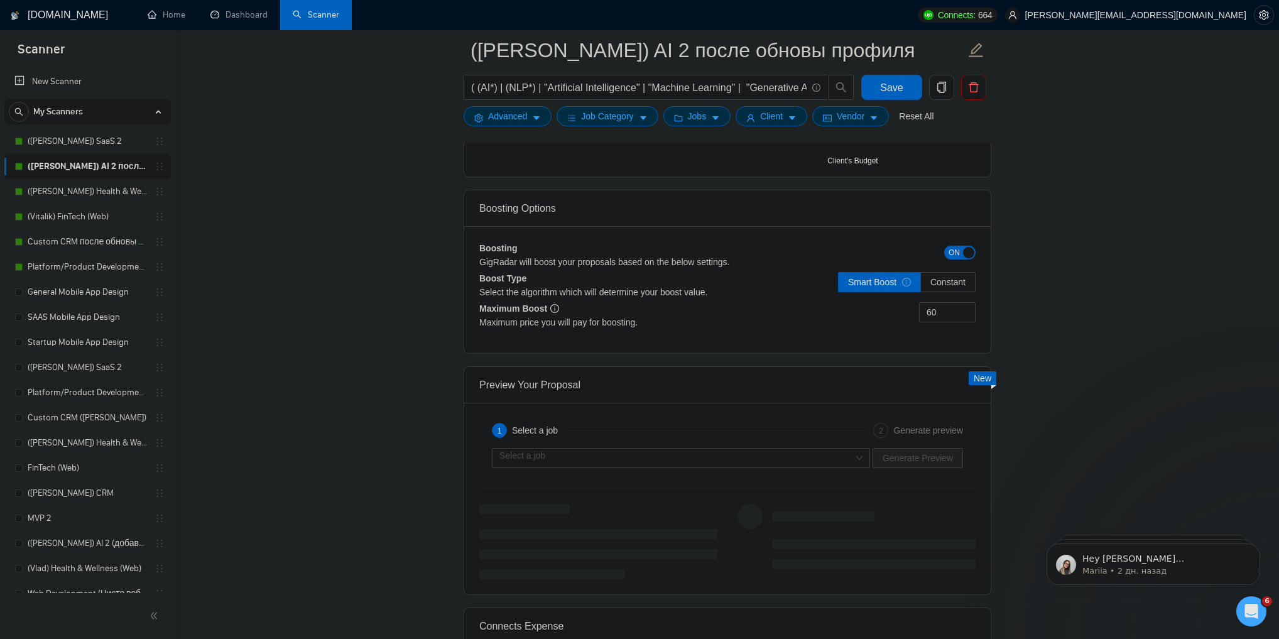
scroll to position [2312, 0]
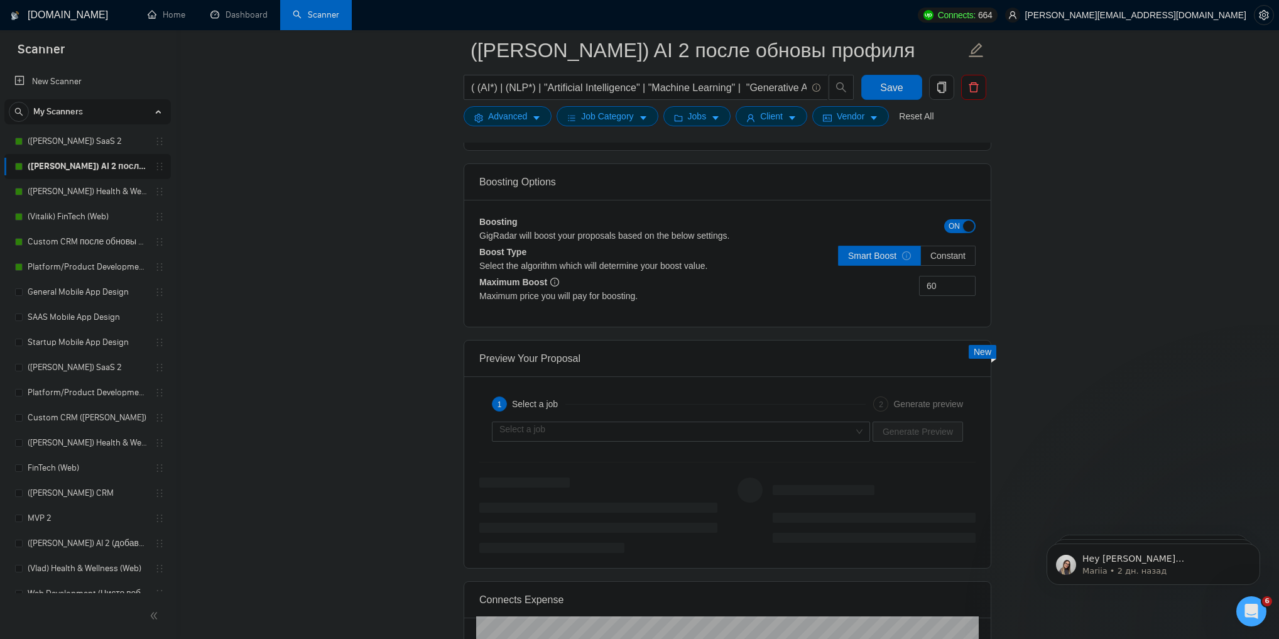
click at [772, 418] on div "Select a job Generate Preview" at bounding box center [727, 432] width 499 height 30
click at [770, 430] on input "search" at bounding box center [677, 431] width 354 height 19
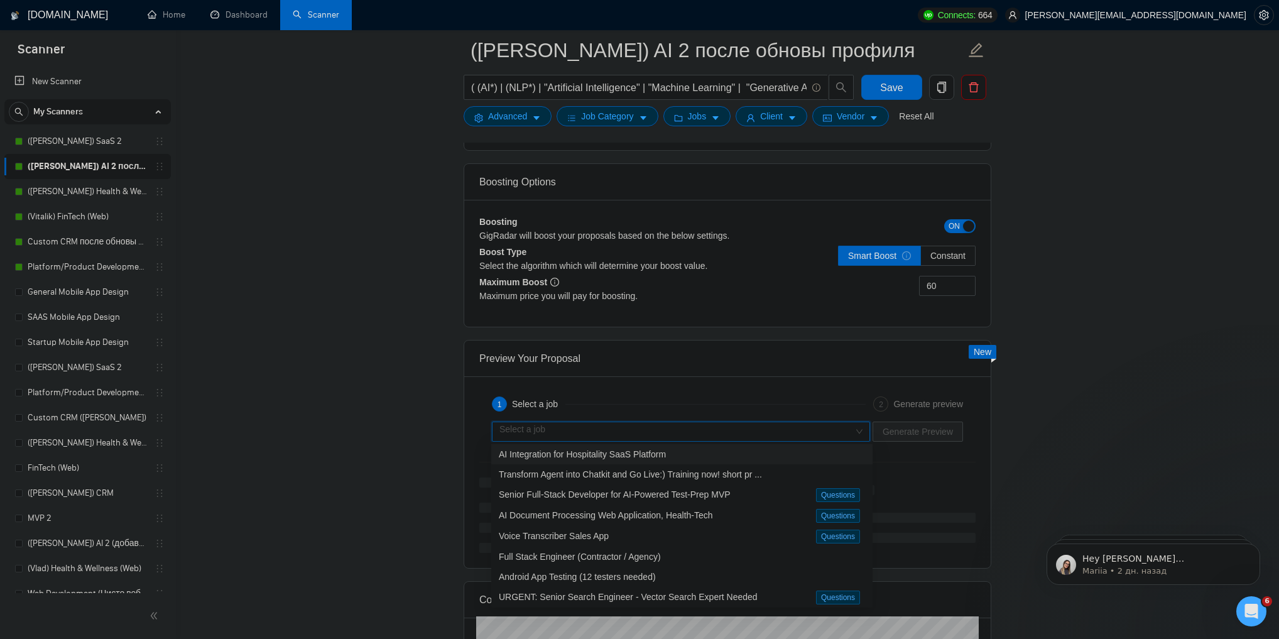
click at [715, 456] on div "AI Integration for Hospitality SaaS Platform" at bounding box center [682, 454] width 366 height 14
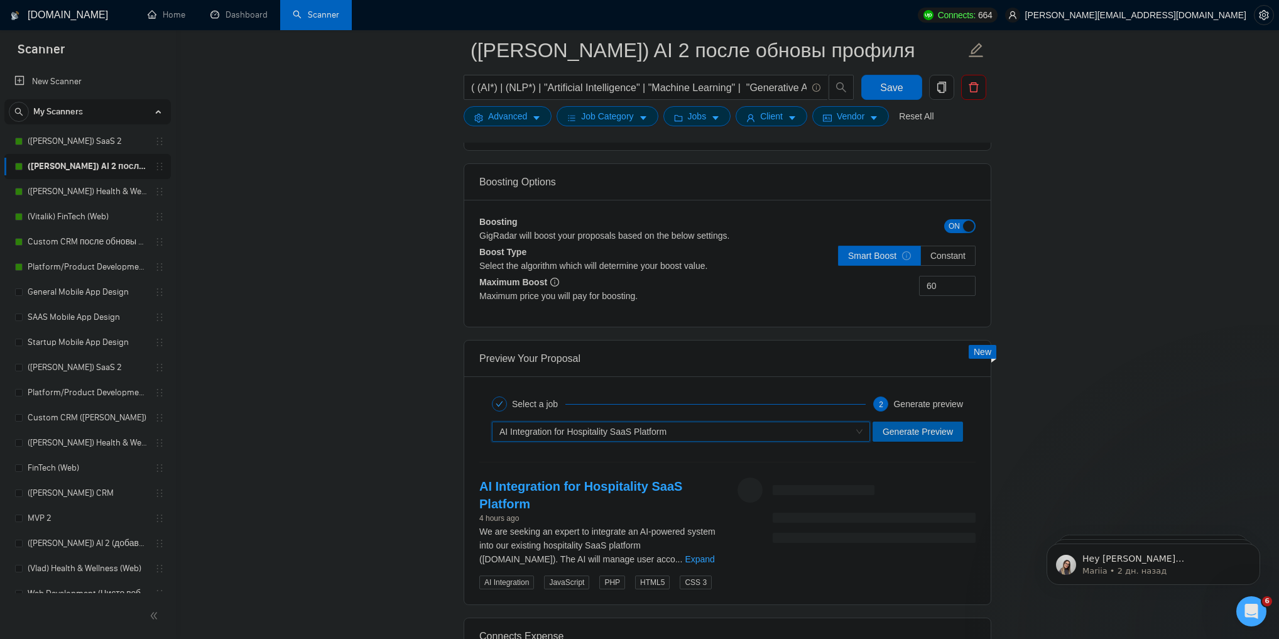
click at [915, 430] on span "Generate Preview" at bounding box center [918, 432] width 70 height 14
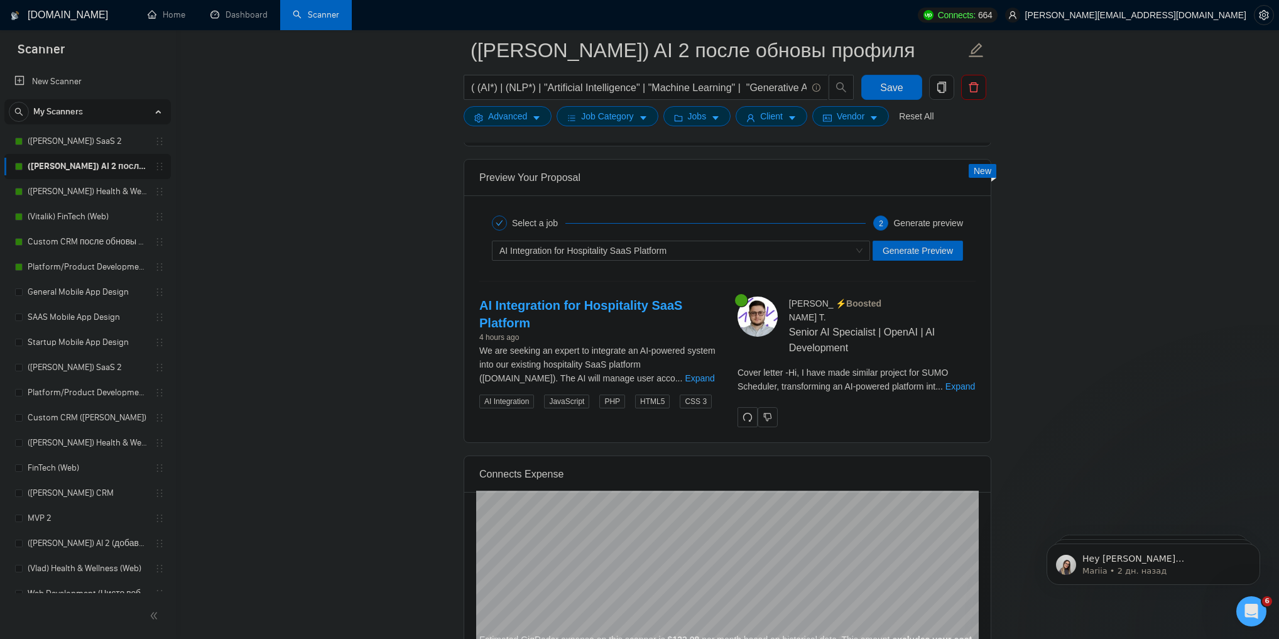
scroll to position [2564, 0]
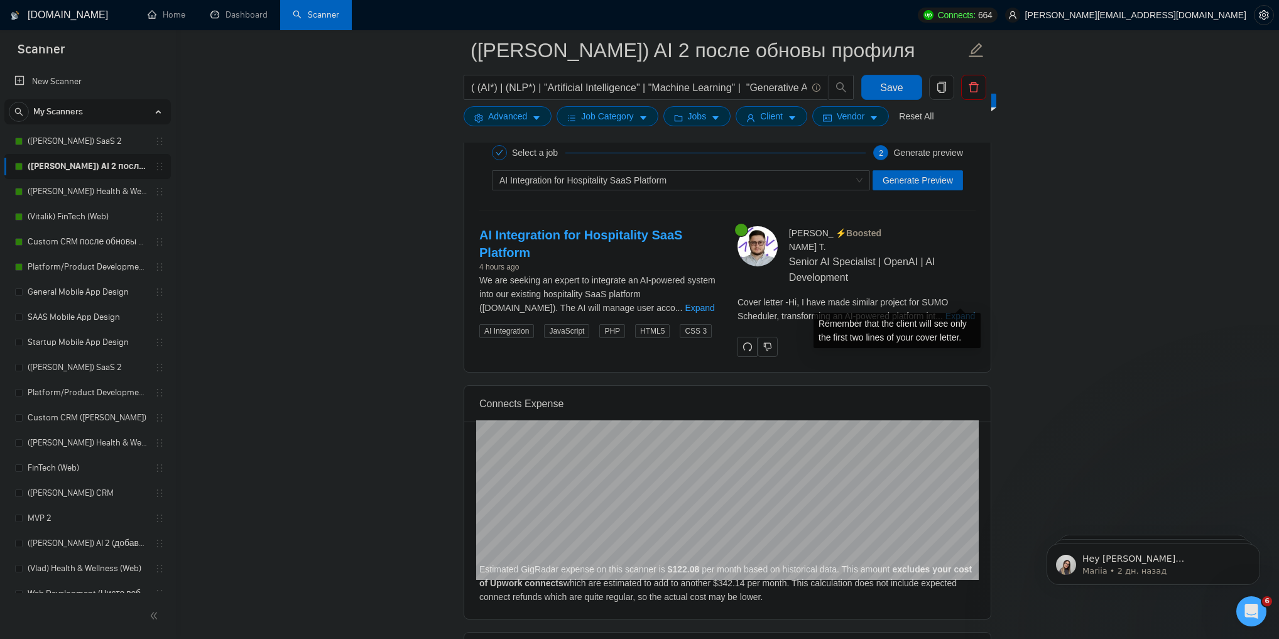
click at [963, 311] on link "Expand" at bounding box center [961, 316] width 30 height 10
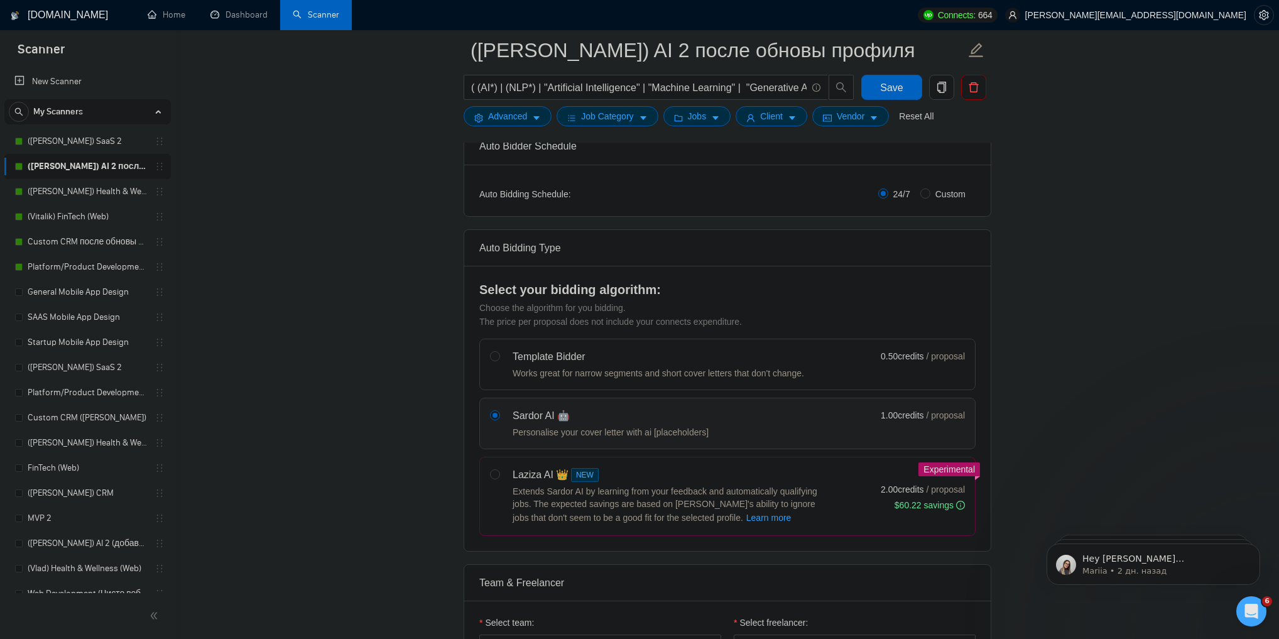
scroll to position [0, 0]
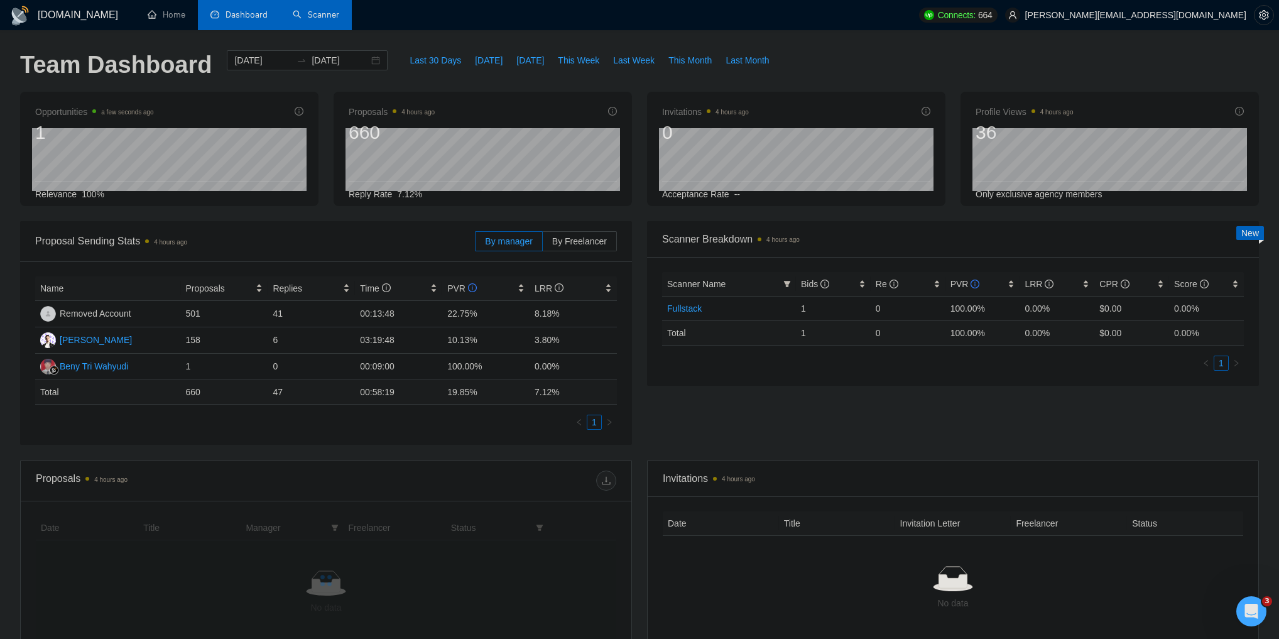
click at [317, 18] on link "Scanner" at bounding box center [316, 14] width 46 height 11
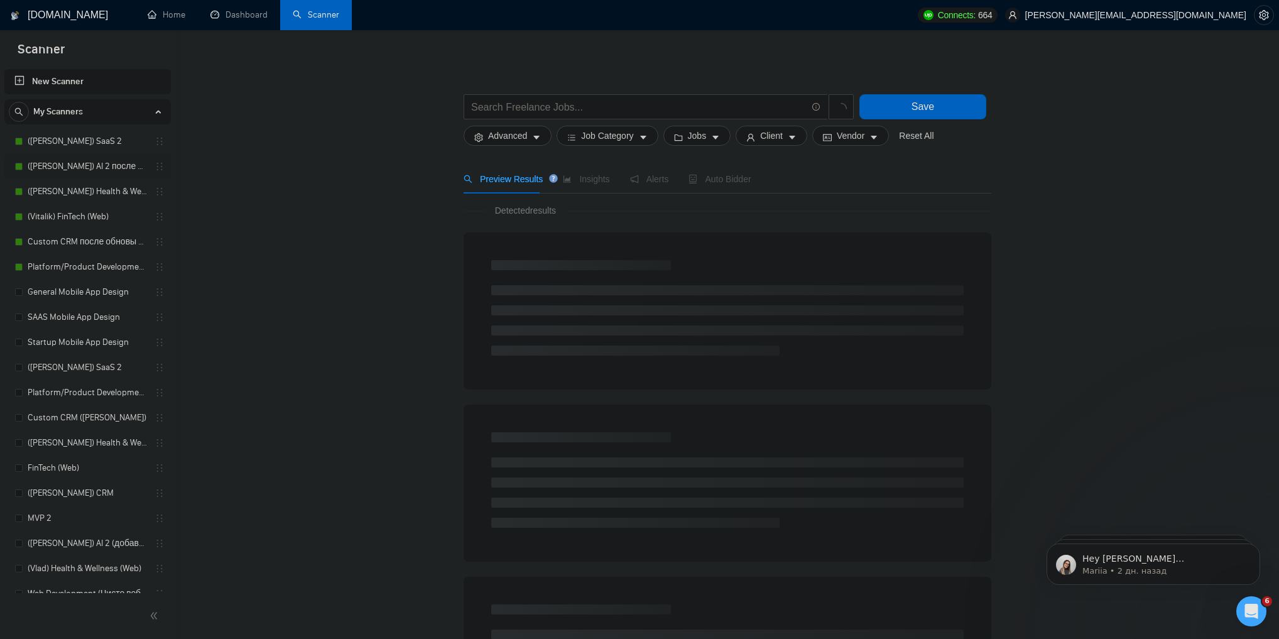
click at [98, 167] on link "([PERSON_NAME]) AI 2 после обновы профиля" at bounding box center [87, 166] width 119 height 25
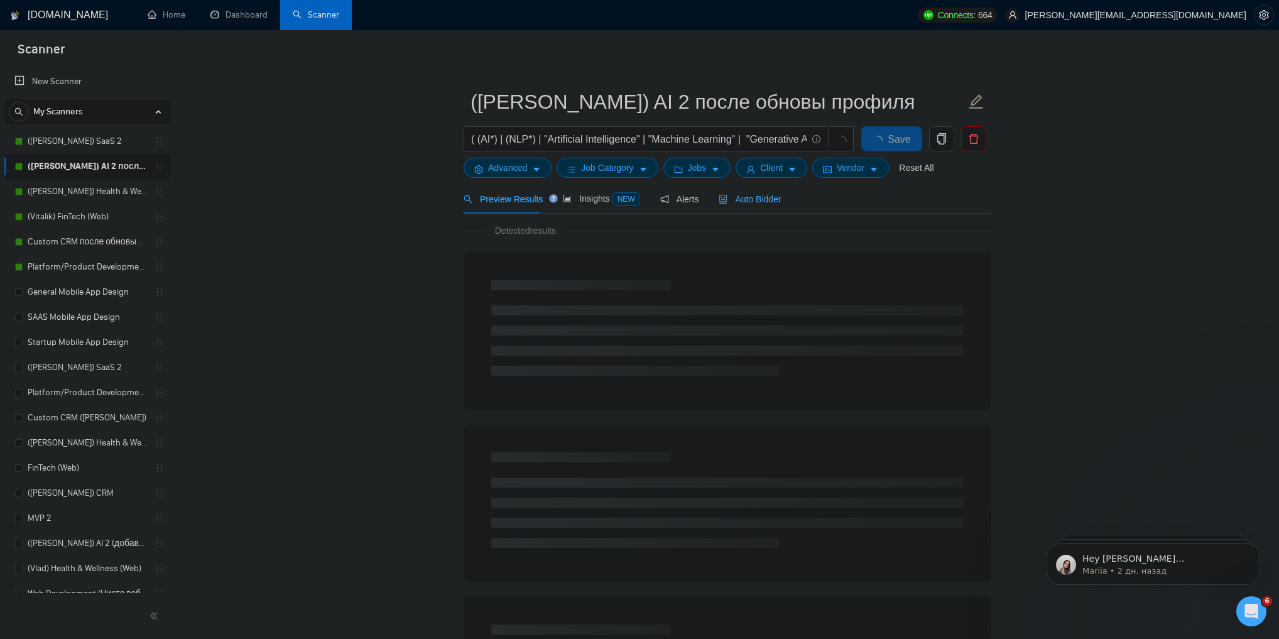
click at [736, 201] on span "Auto Bidder" at bounding box center [750, 199] width 62 height 10
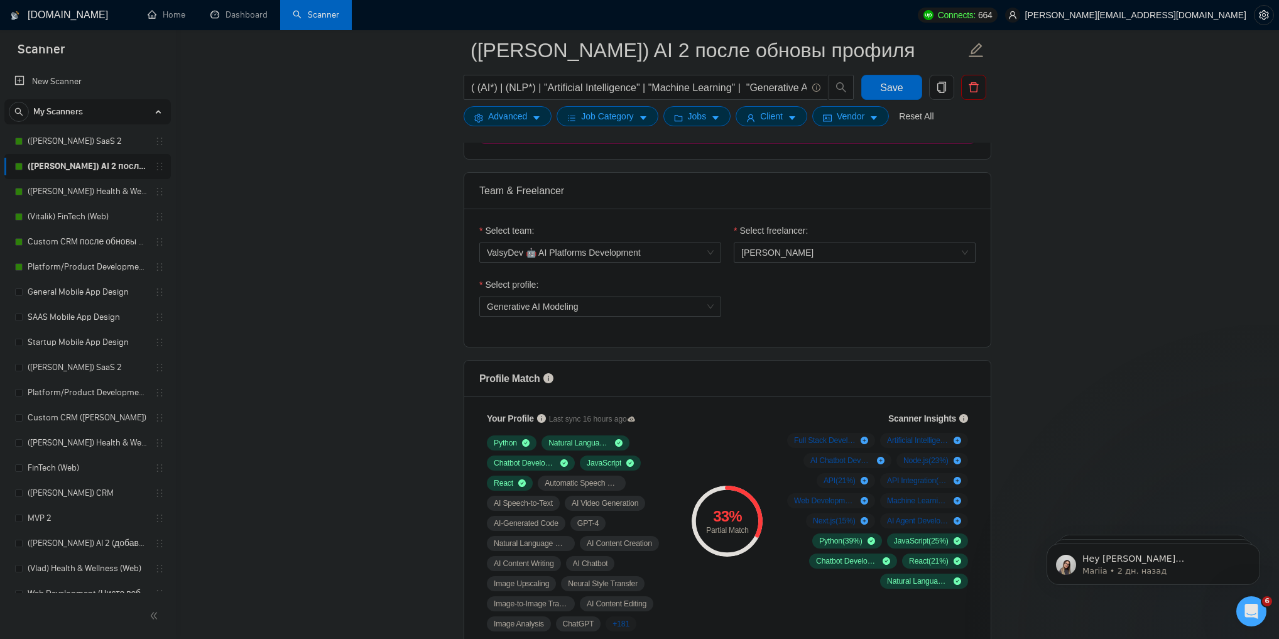
scroll to position [754, 0]
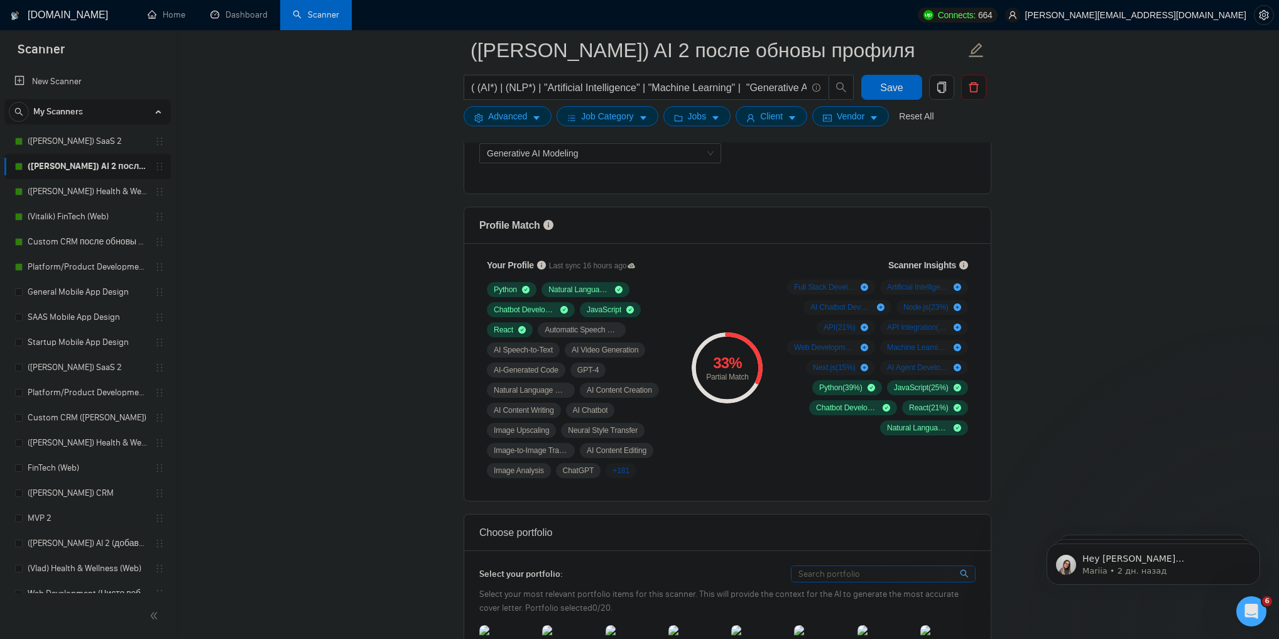
click at [709, 373] on div "Partial Match" at bounding box center [727, 377] width 71 height 8
drag, startPoint x: 709, startPoint y: 371, endPoint x: 744, endPoint y: 378, distance: 35.1
click at [744, 378] on div "Partial Match" at bounding box center [727, 377] width 71 height 8
copy div "Partial Match"
